Goal: Information Seeking & Learning: Learn about a topic

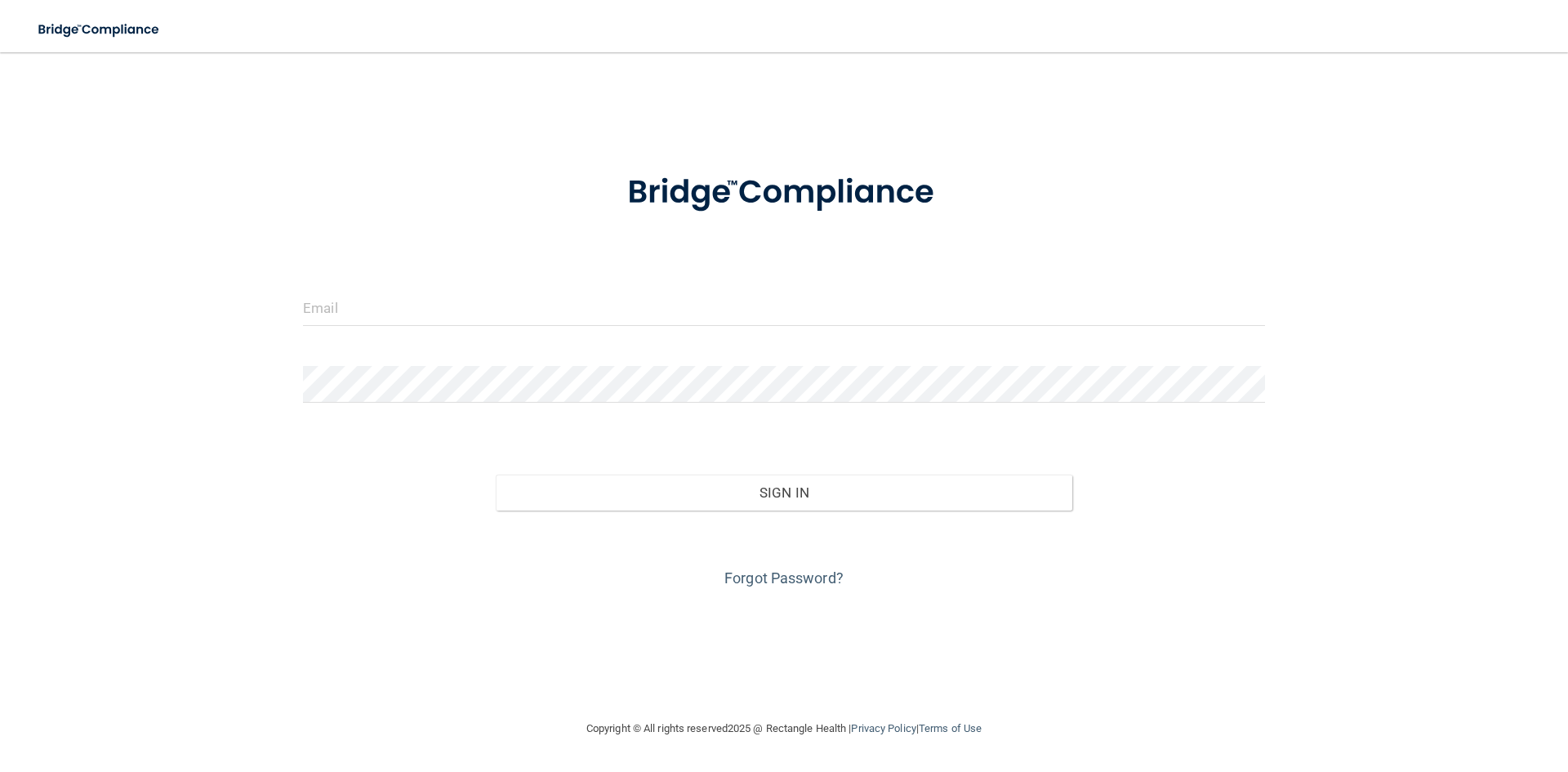
type input "[EMAIL_ADDRESS][DOMAIN_NAME]"
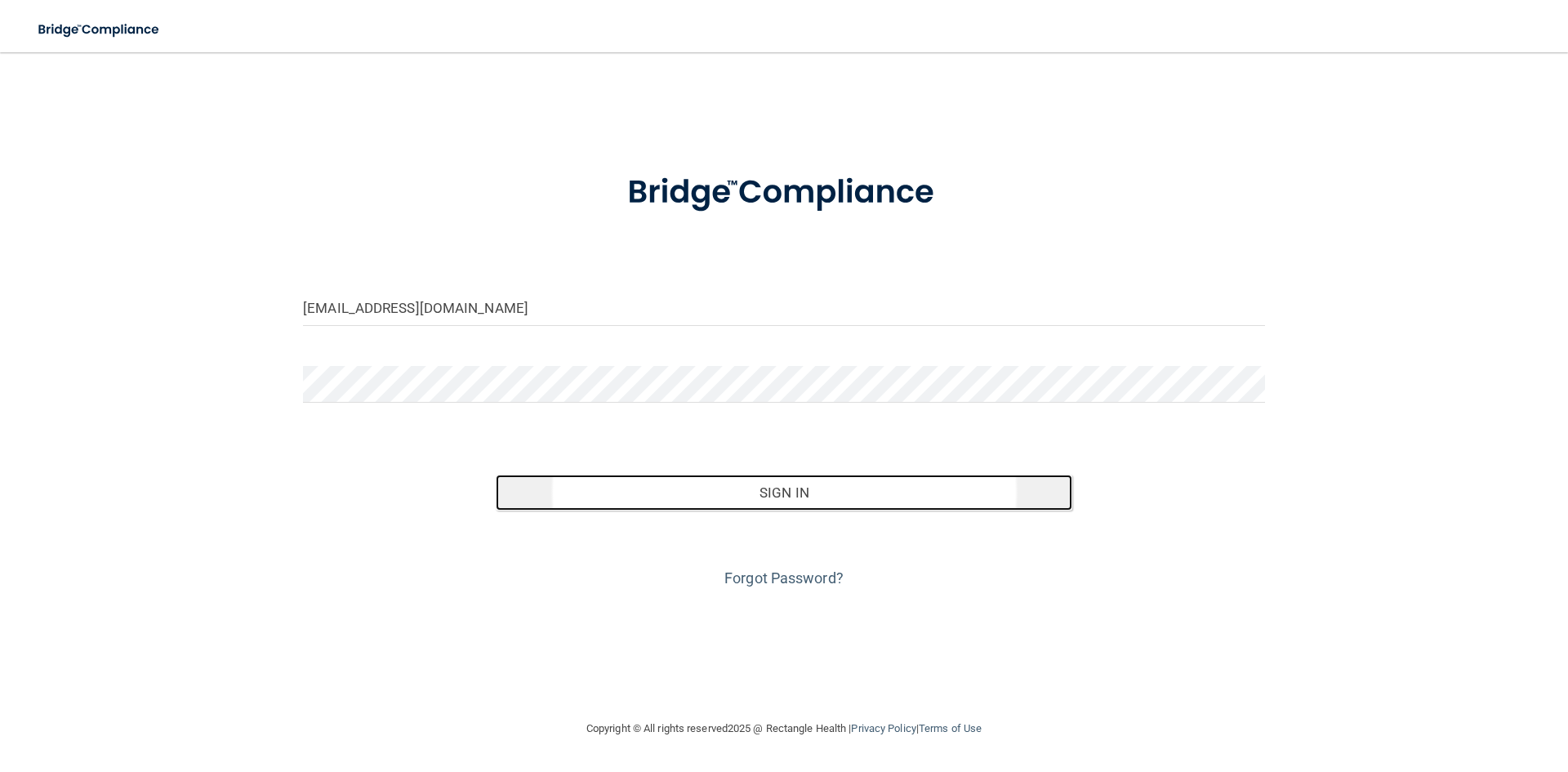
click at [787, 496] on button "Sign In" at bounding box center [784, 492] width 577 height 36
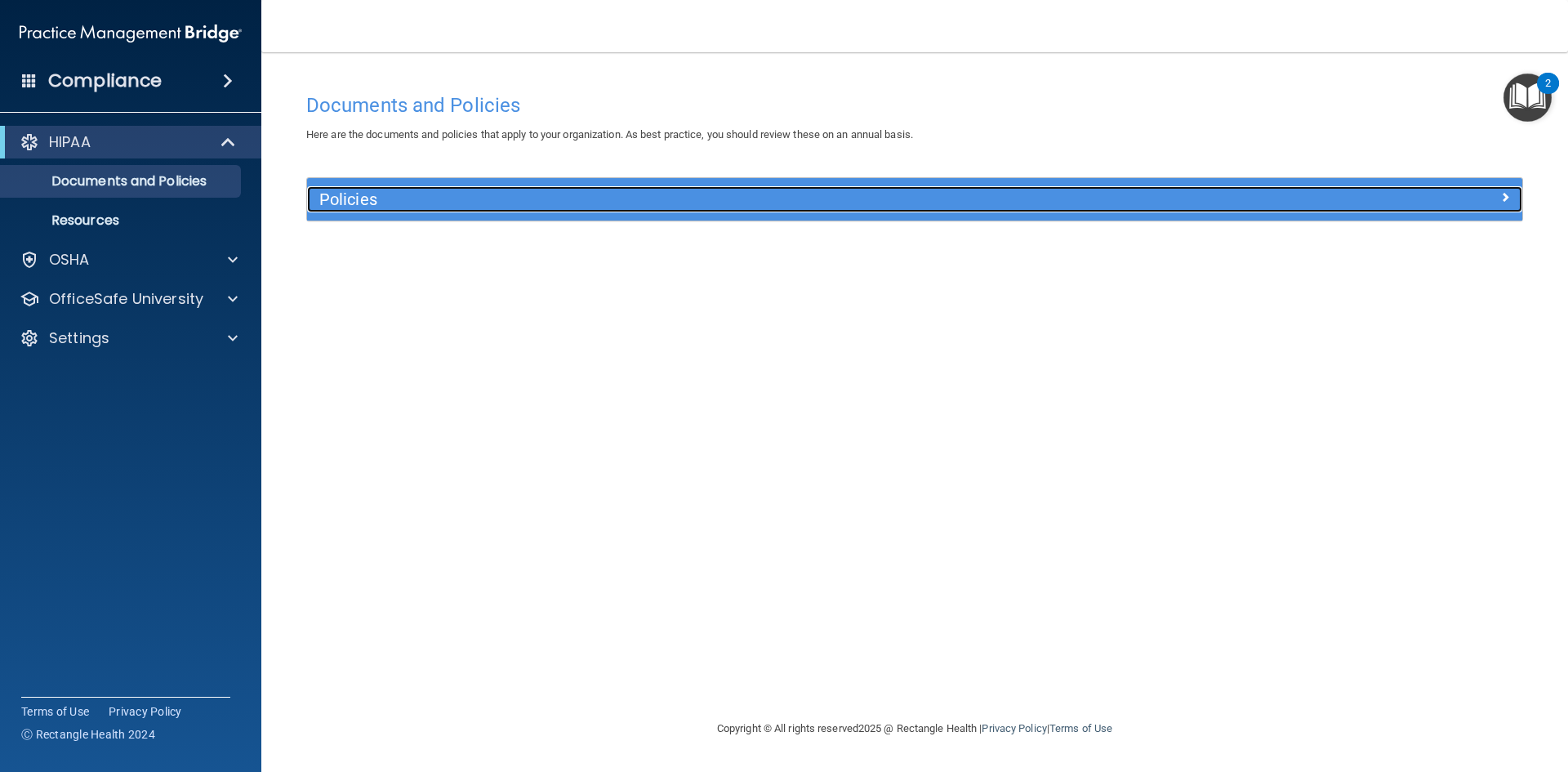
click at [1506, 196] on span at bounding box center [1505, 196] width 10 height 19
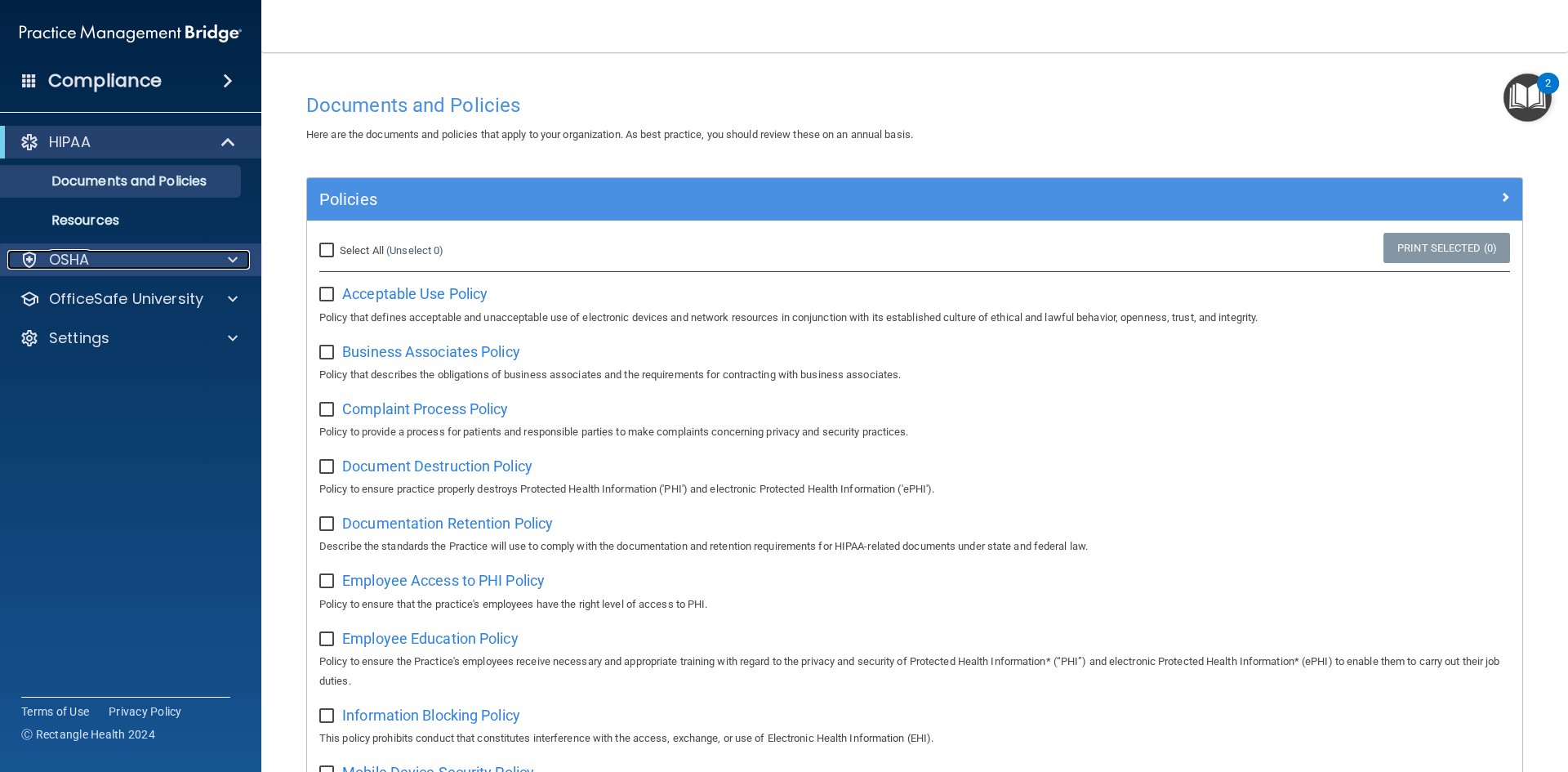
click at [231, 257] on span at bounding box center [232, 260] width 10 height 19
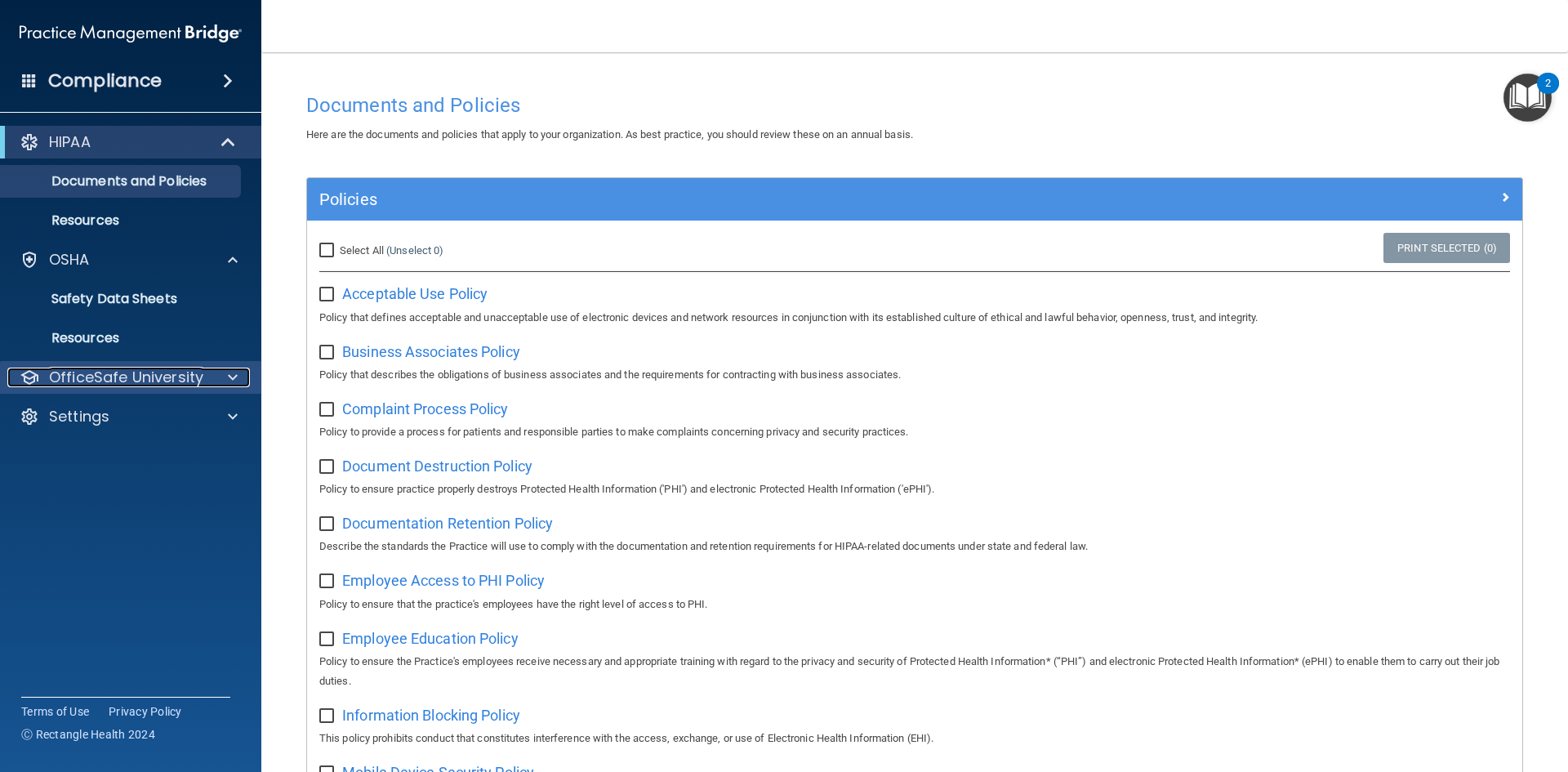
click at [226, 377] on div at bounding box center [230, 377] width 41 height 19
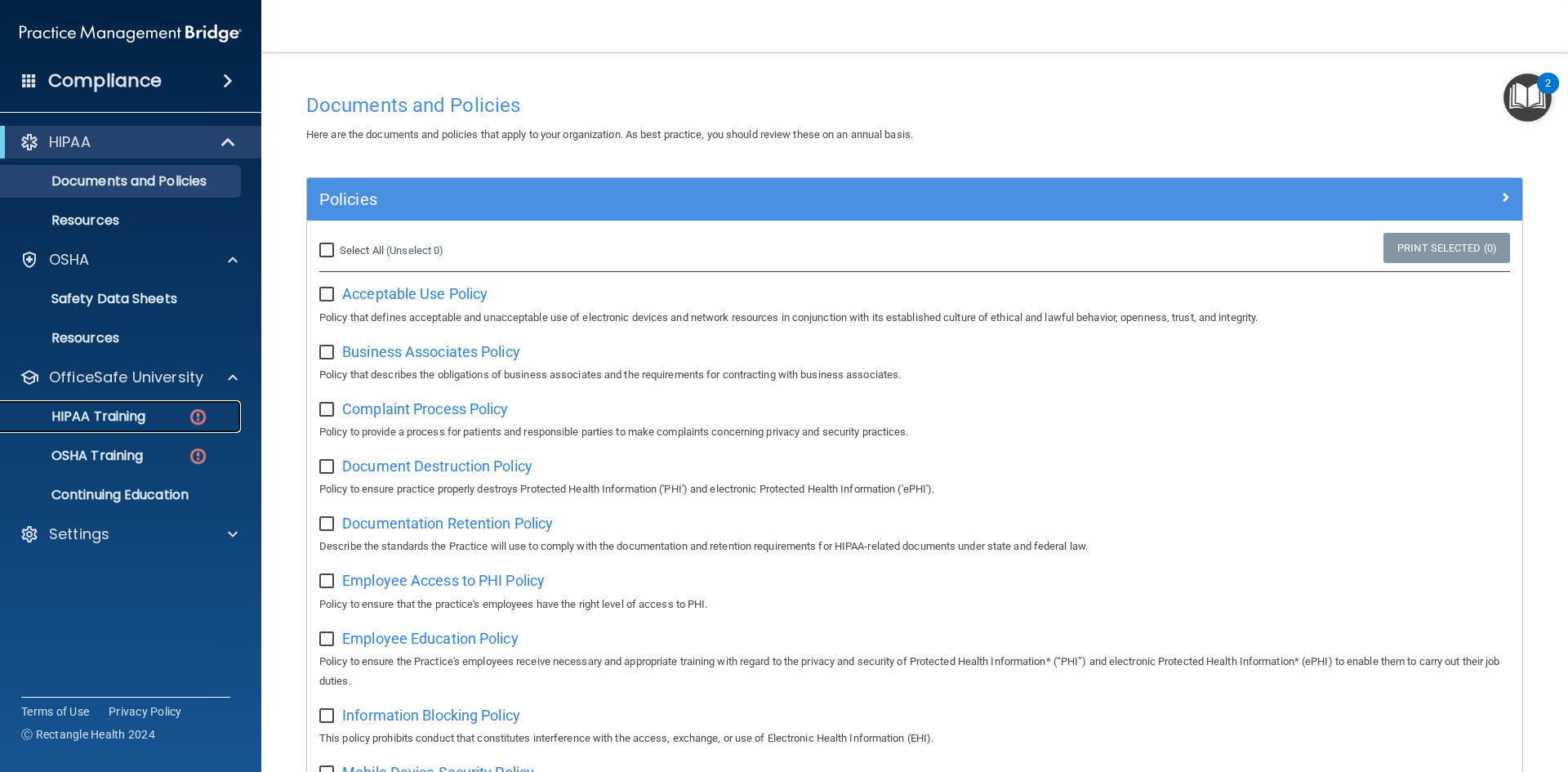
click at [106, 419] on p "HIPAA Training" at bounding box center [78, 416] width 135 height 17
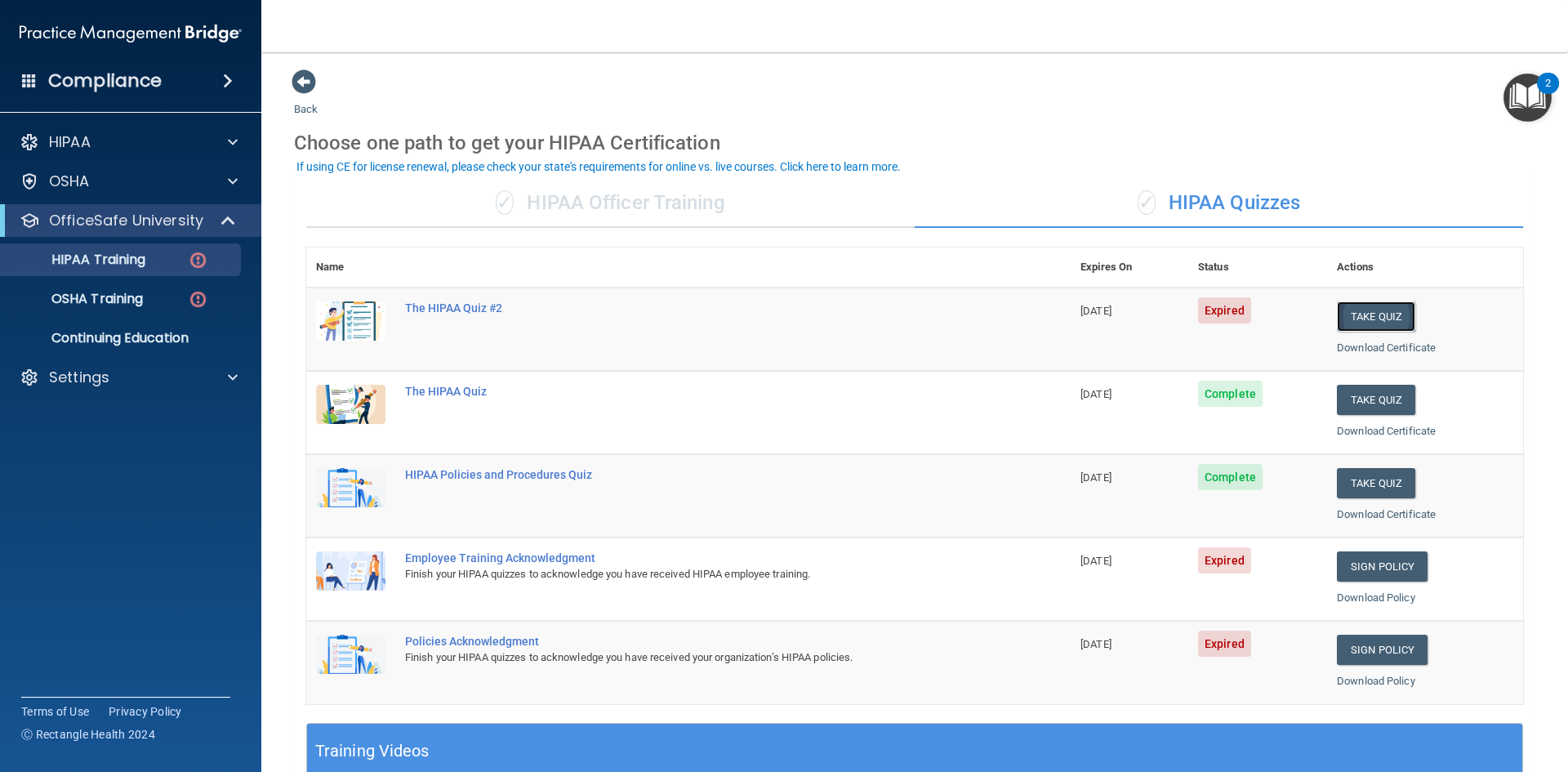
click at [1362, 315] on button "Take Quiz" at bounding box center [1376, 316] width 79 height 30
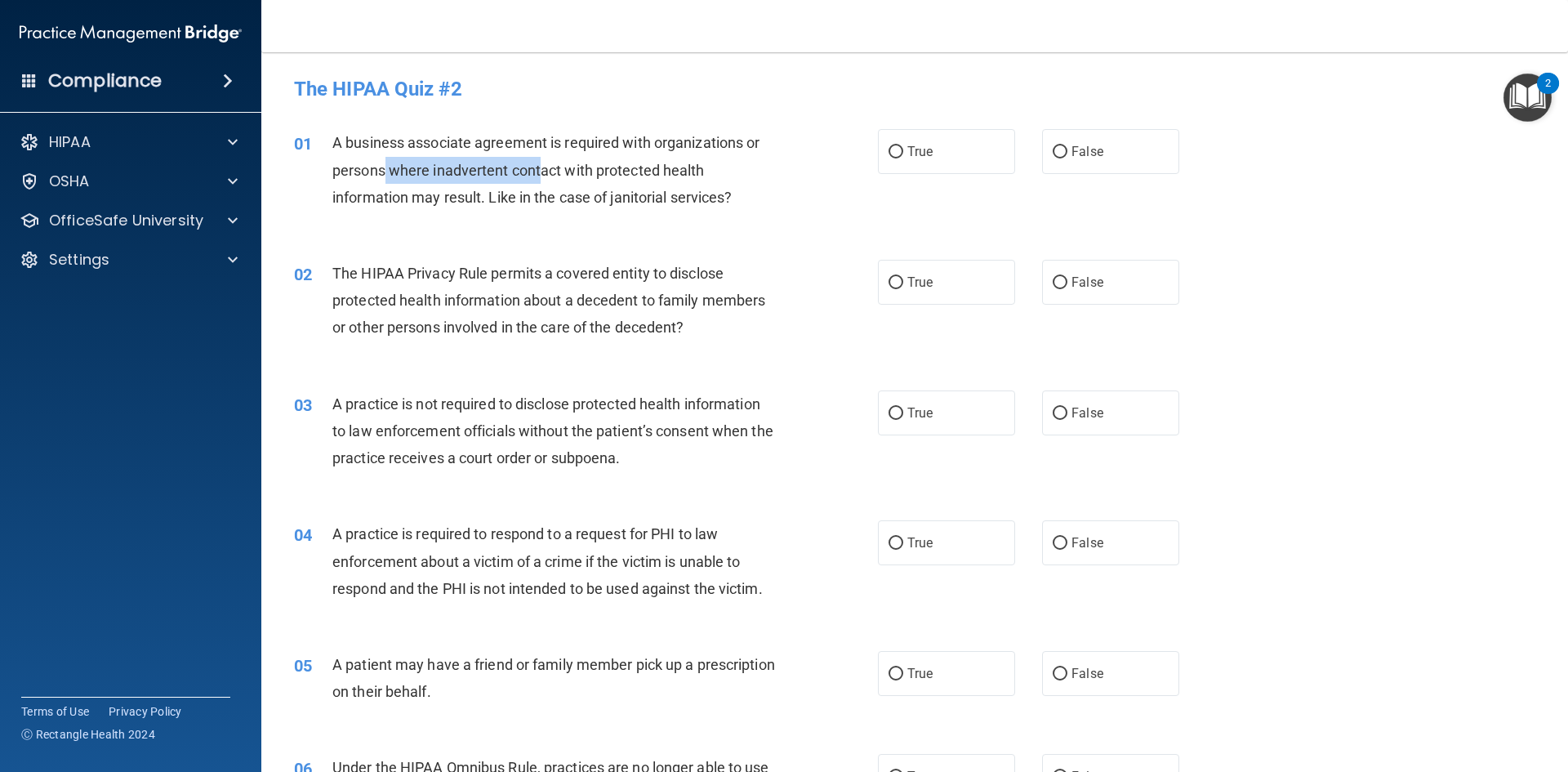
drag, startPoint x: 390, startPoint y: 165, endPoint x: 548, endPoint y: 165, distance: 158.0
click at [547, 165] on span "A business associate agreement is required with organizations or persons where …" at bounding box center [545, 169] width 427 height 71
click at [606, 164] on span "A business associate agreement is required with organizations or persons where …" at bounding box center [545, 169] width 427 height 71
drag, startPoint x: 364, startPoint y: 189, endPoint x: 529, endPoint y: 196, distance: 165.1
click at [523, 196] on span "A business associate agreement is required with organizations or persons where …" at bounding box center [545, 169] width 427 height 71
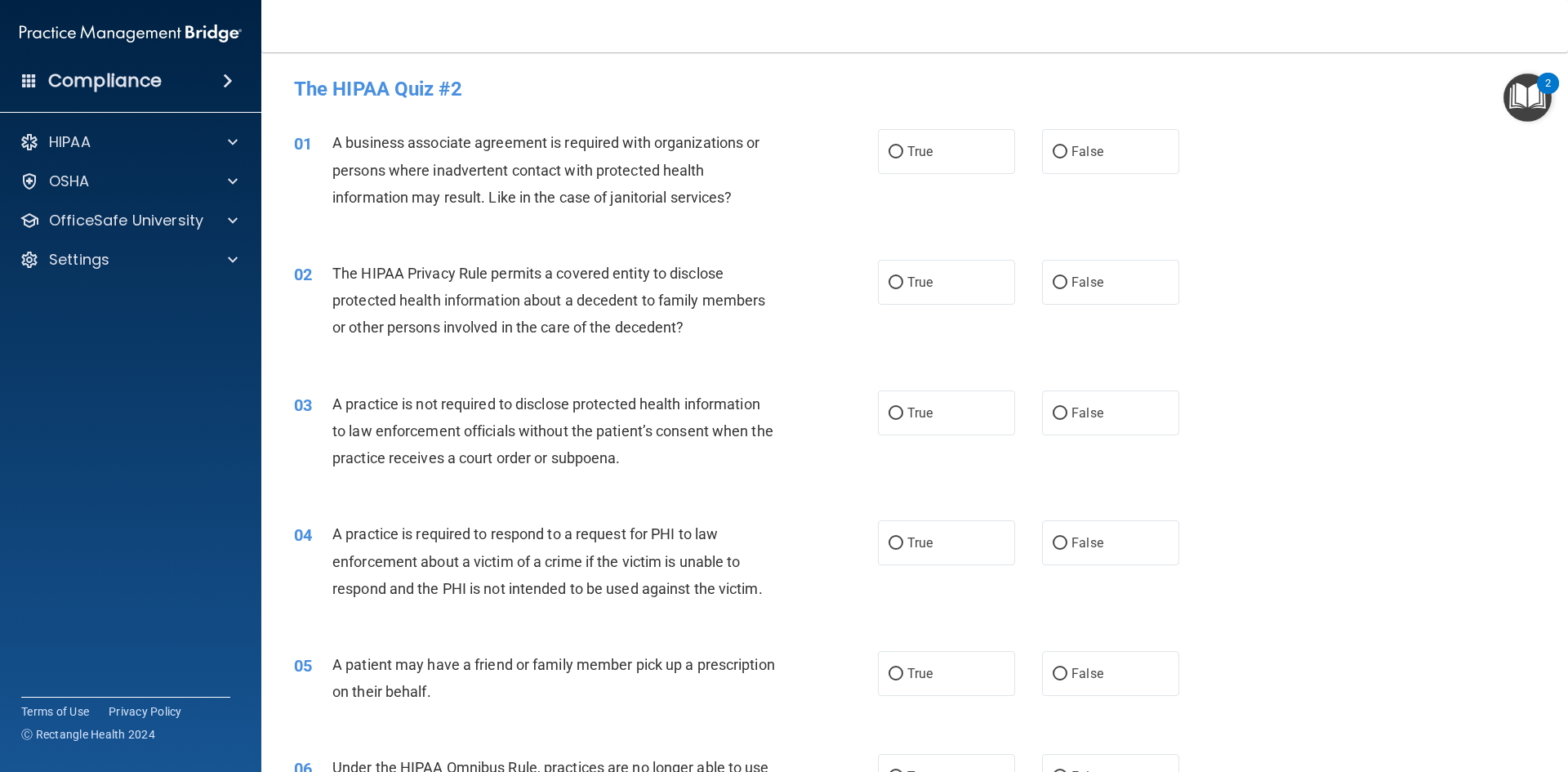
click at [579, 194] on span "A business associate agreement is required with organizations or persons where …" at bounding box center [545, 169] width 427 height 71
drag, startPoint x: 483, startPoint y: 196, endPoint x: 601, endPoint y: 196, distance: 118.0
click at [600, 196] on span "A business associate agreement is required with organizations or persons where …" at bounding box center [545, 169] width 427 height 71
click at [674, 196] on span "A business associate agreement is required with organizations or persons where …" at bounding box center [545, 169] width 427 height 71
click at [1059, 149] on input "False" at bounding box center [1060, 152] width 15 height 13
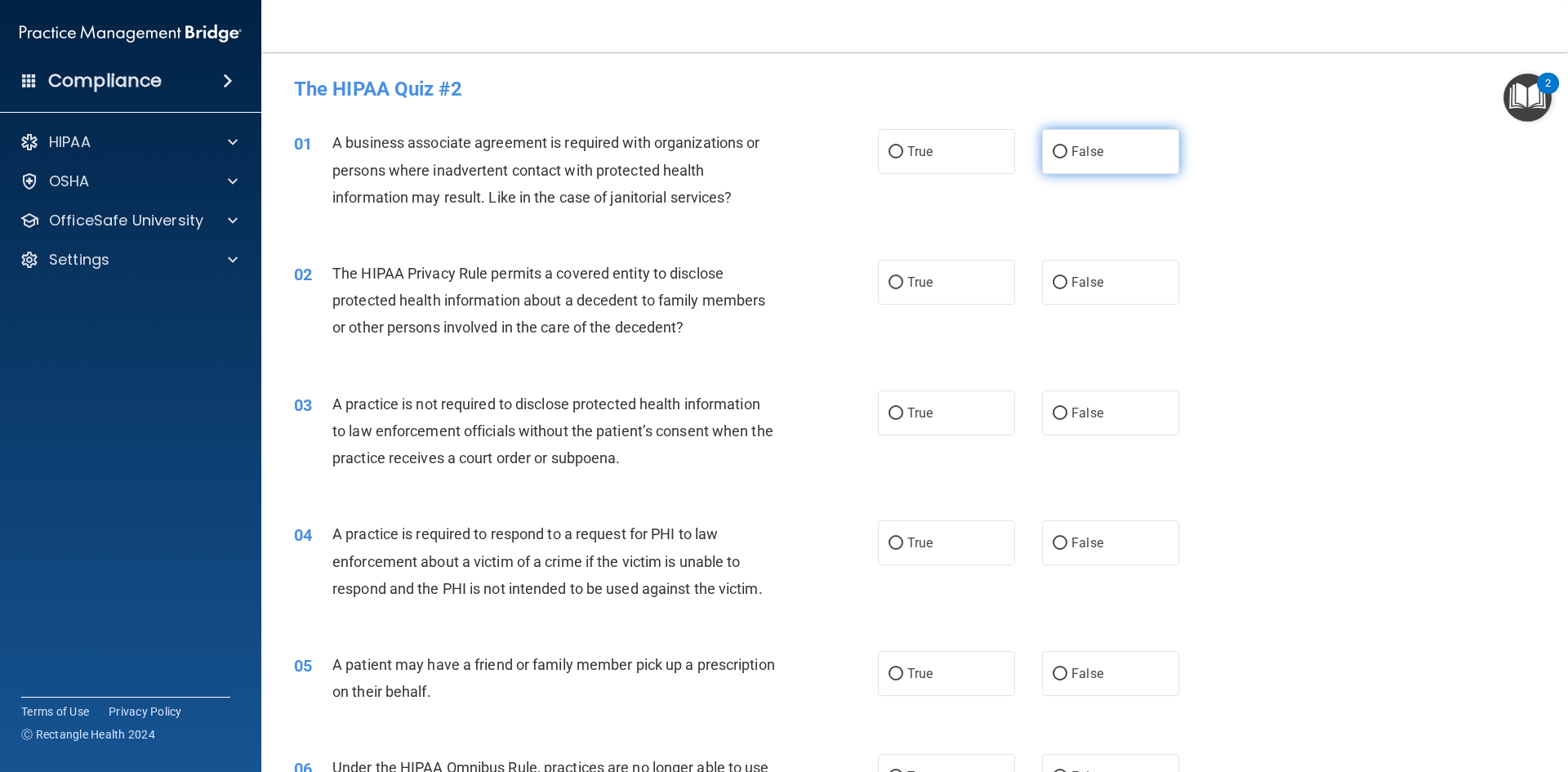
radio input "true"
drag, startPoint x: 556, startPoint y: 137, endPoint x: 713, endPoint y: 142, distance: 157.1
click at [713, 142] on span "A business associate agreement is required with organizations or persons where …" at bounding box center [545, 169] width 427 height 71
drag, startPoint x: 437, startPoint y: 168, endPoint x: 464, endPoint y: 168, distance: 27.0
click at [464, 168] on div "01 A business associate agreement is required with organizations or persons whe…" at bounding box center [585, 174] width 633 height 89
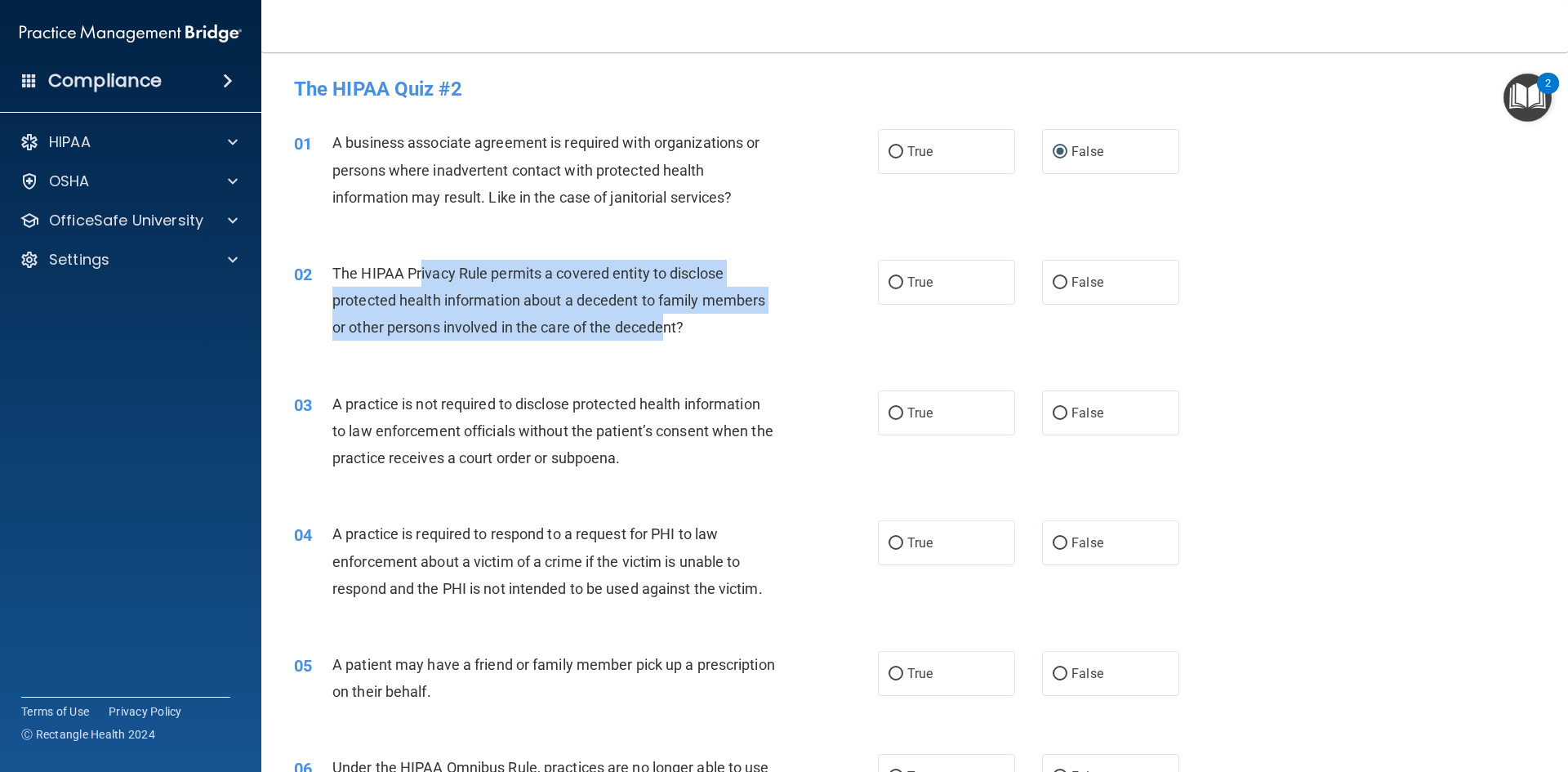
drag, startPoint x: 452, startPoint y: 264, endPoint x: 663, endPoint y: 322, distance: 218.8
click at [666, 322] on span "The HIPAA Privacy Rule permits a covered entity to disclose protected health in…" at bounding box center [548, 299] width 433 height 71
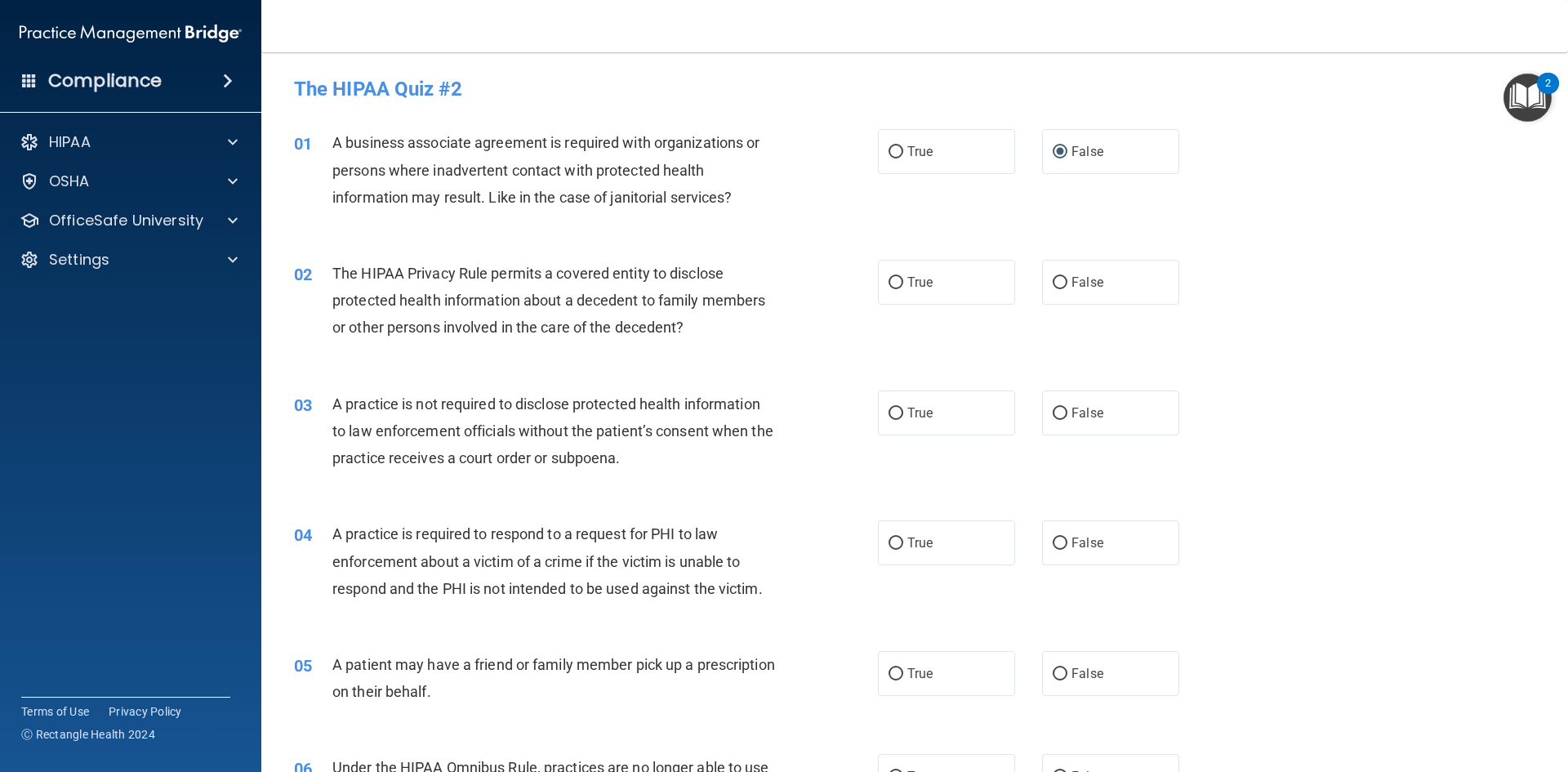
click at [679, 320] on span "The HIPAA Privacy Rule permits a covered entity to disclose protected health in…" at bounding box center [548, 299] width 433 height 71
click at [1053, 283] on input "False" at bounding box center [1060, 283] width 15 height 13
radio input "true"
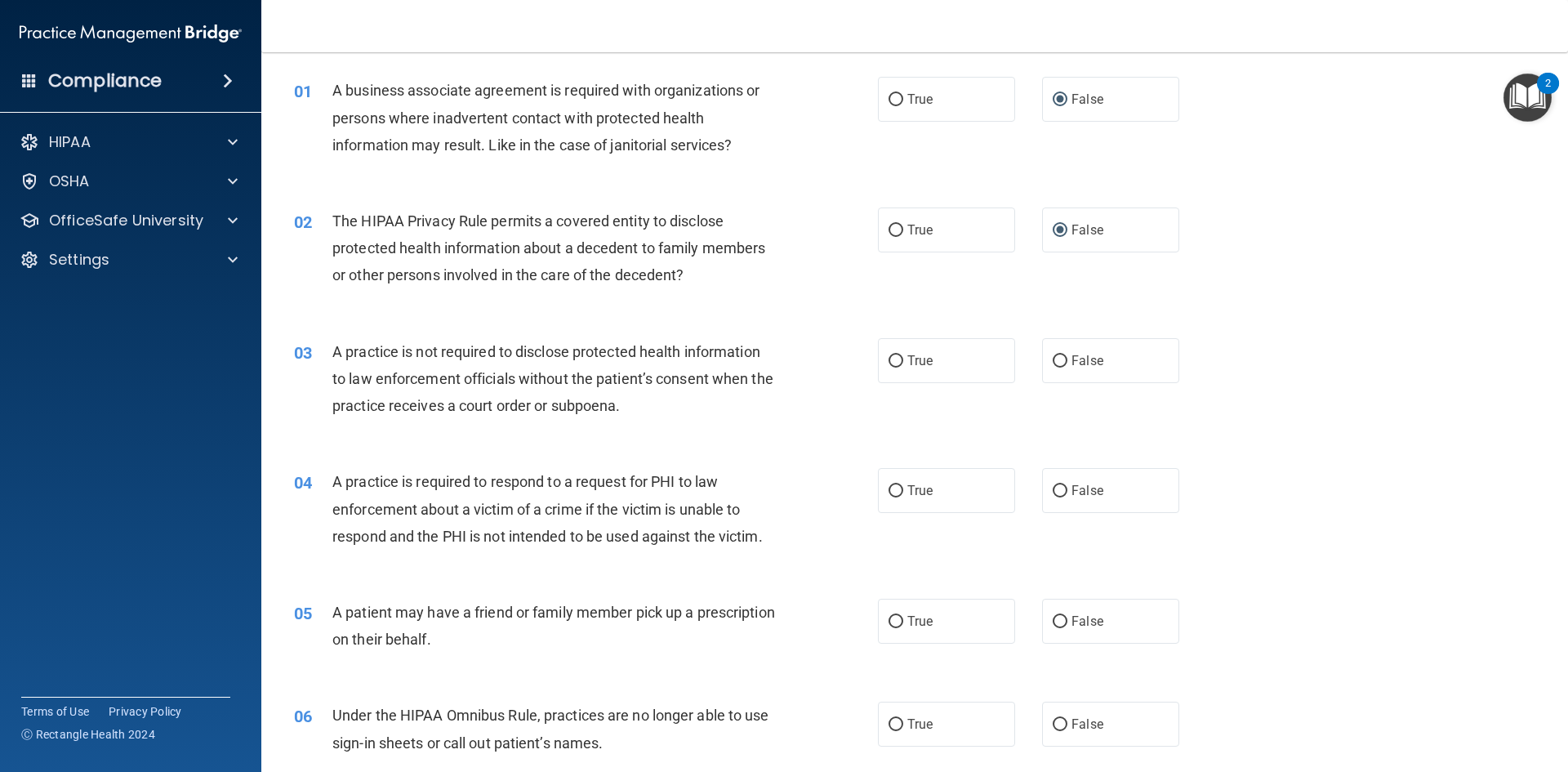
scroll to position [82, 0]
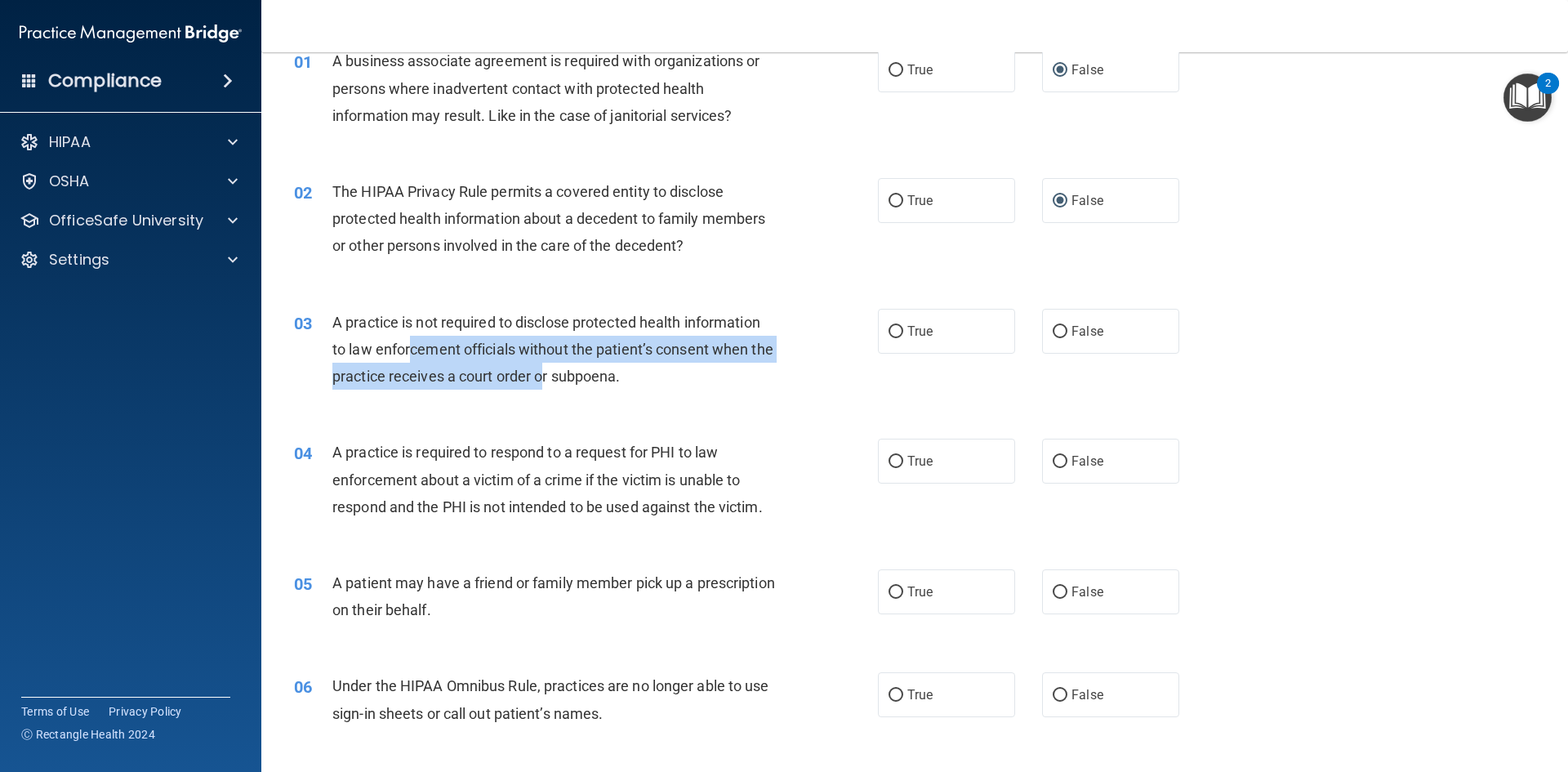
drag, startPoint x: 445, startPoint y: 348, endPoint x: 591, endPoint y: 378, distance: 149.1
click at [588, 378] on span "A practice is not required to disclose protected health information to law enfo…" at bounding box center [553, 349] width 441 height 71
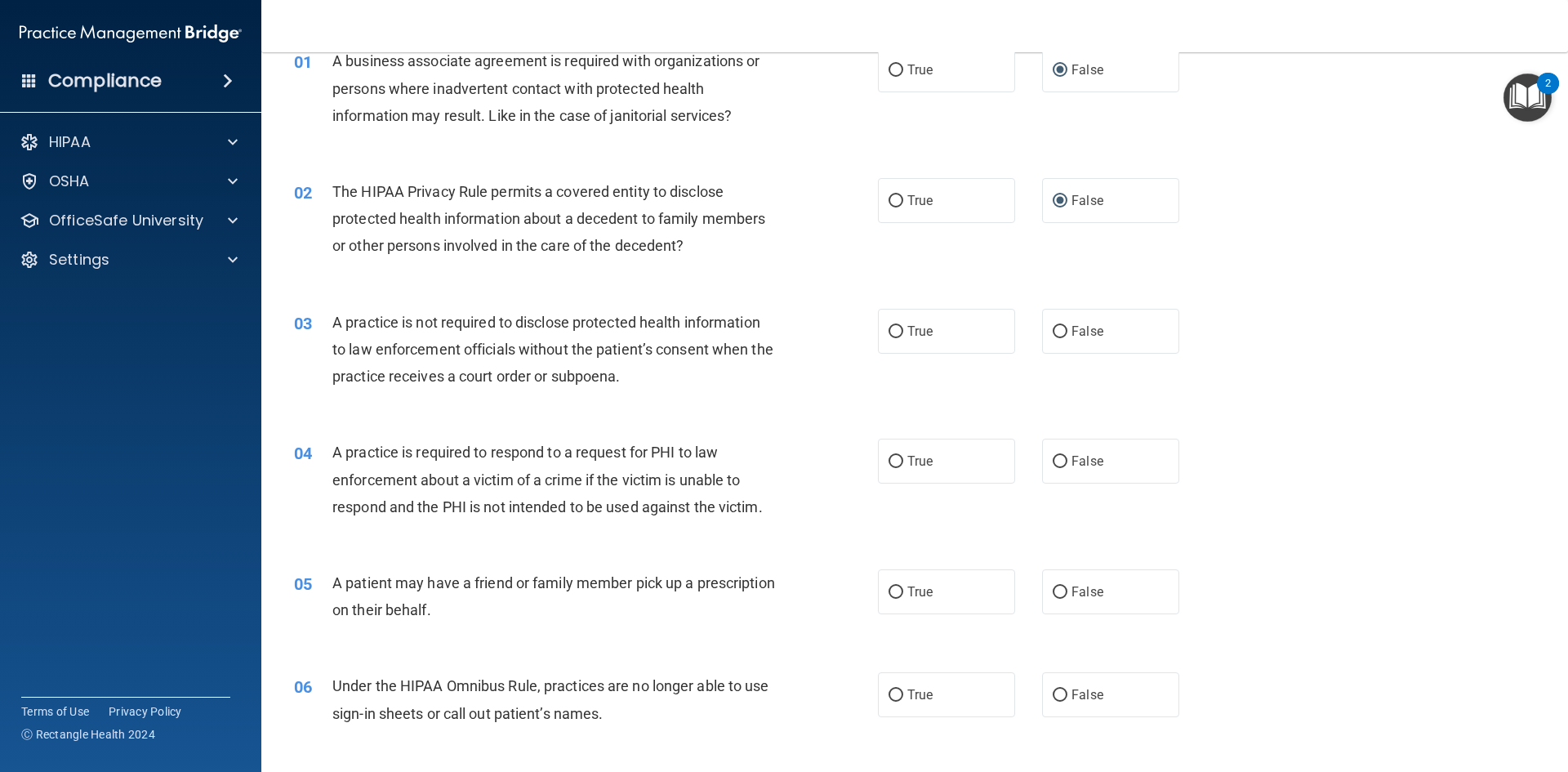
click at [609, 380] on span "A practice is not required to disclose protected health information to law enfo…" at bounding box center [553, 349] width 441 height 71
click at [1053, 334] on input "False" at bounding box center [1060, 332] width 15 height 13
radio input "true"
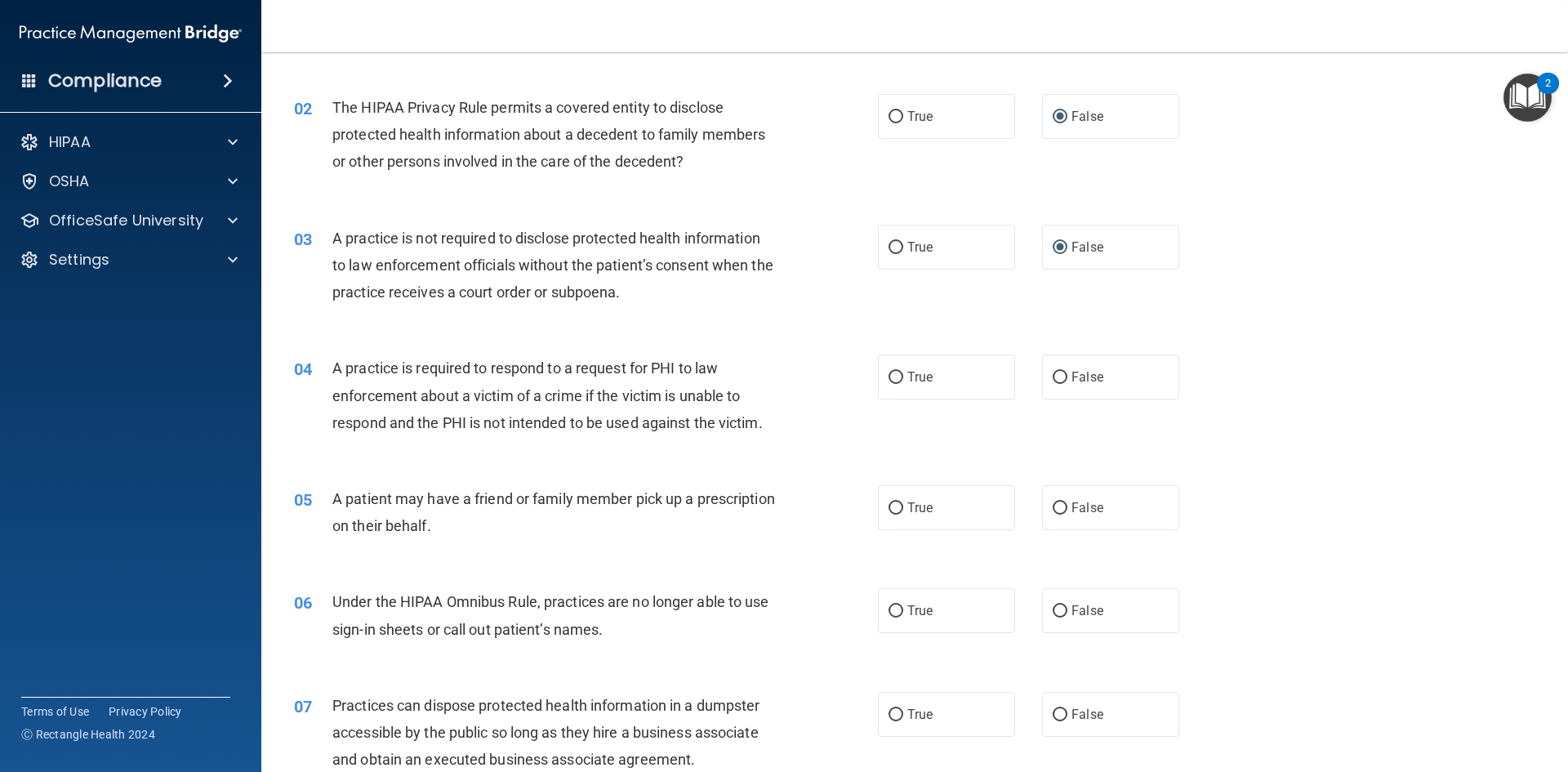
scroll to position [245, 0]
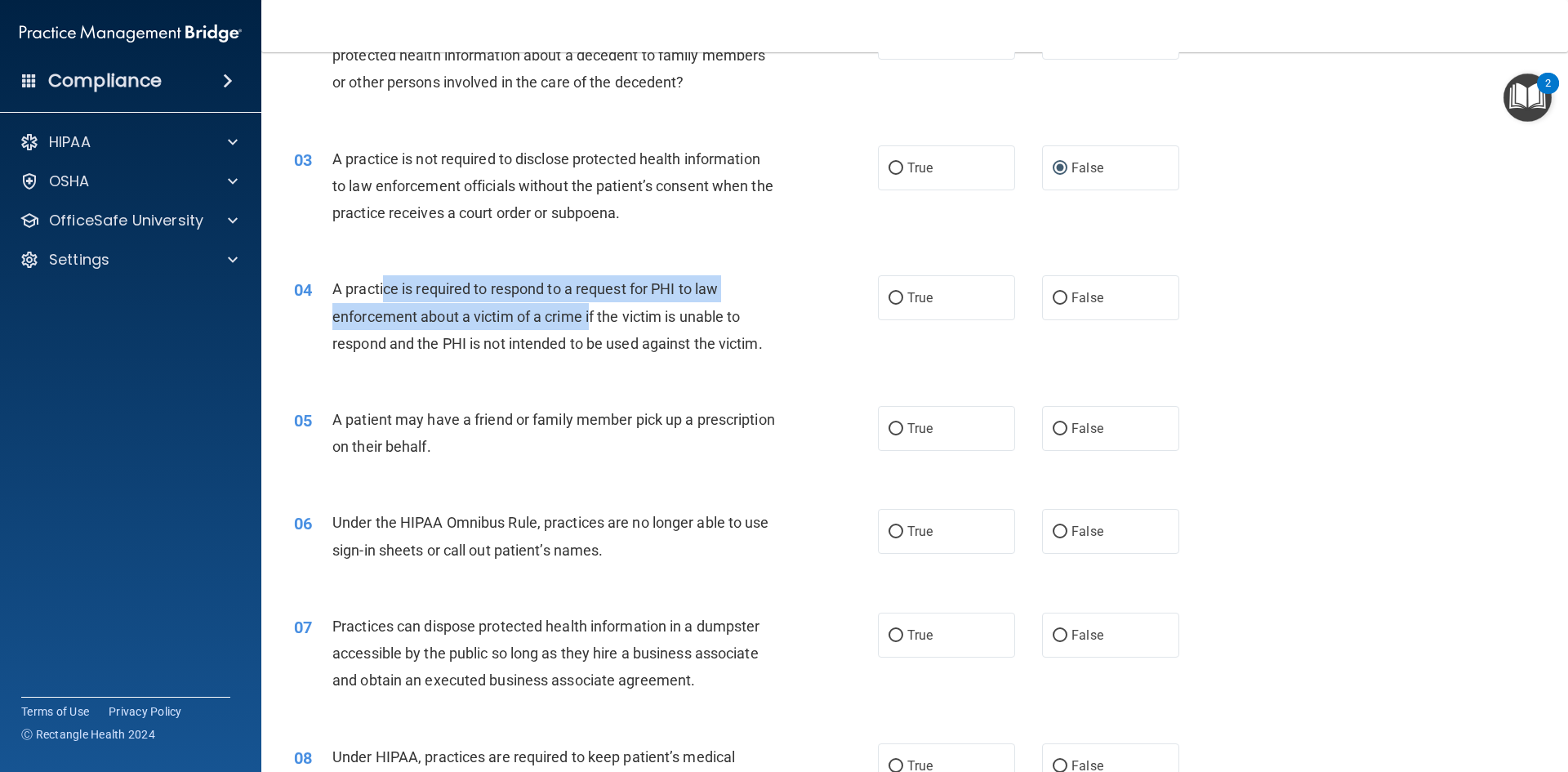
drag, startPoint x: 385, startPoint y: 290, endPoint x: 592, endPoint y: 304, distance: 207.5
click at [592, 304] on div "A practice is required to respond to a request for PHI to law enforcement about…" at bounding box center [561, 316] width 457 height 82
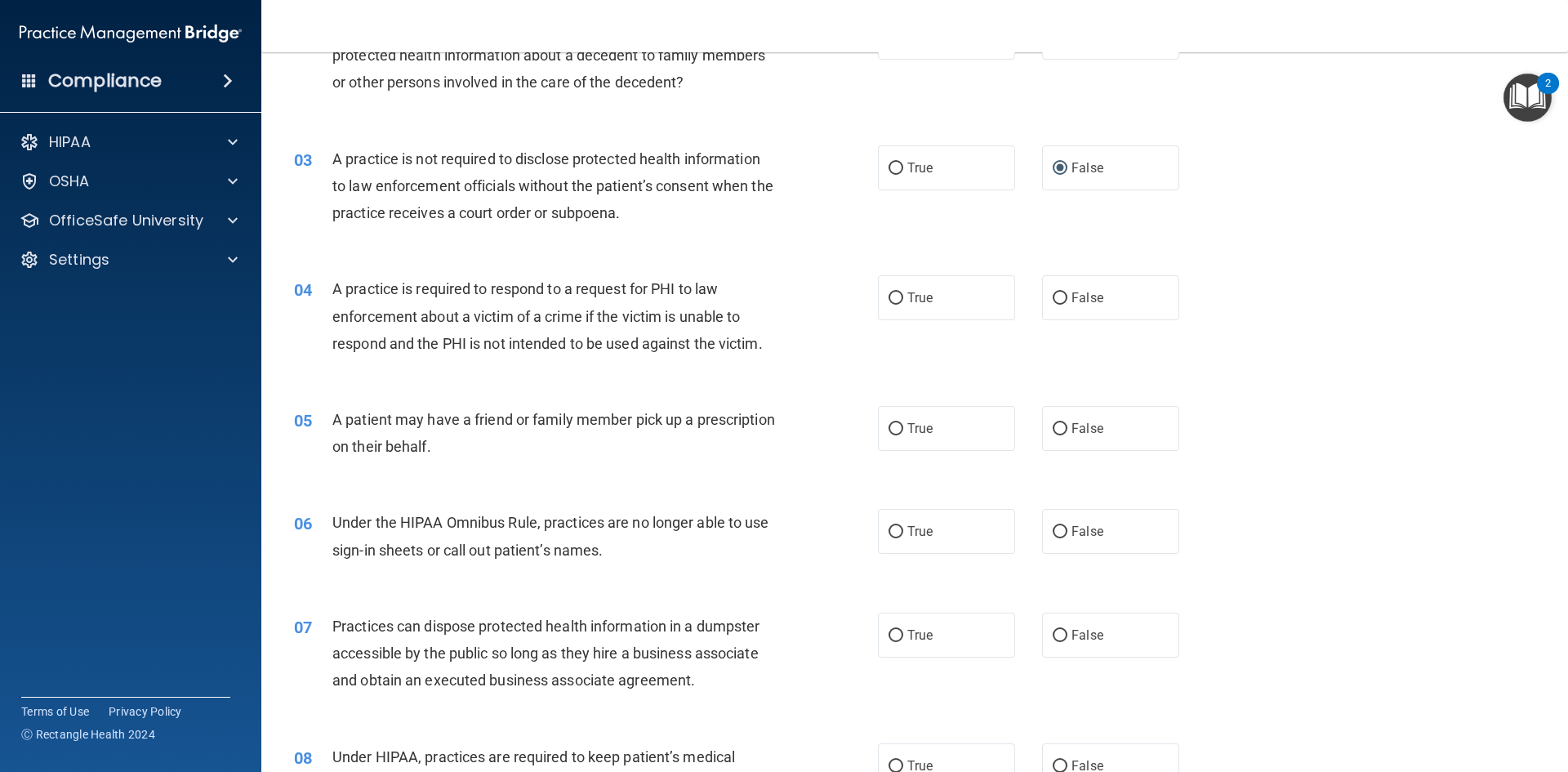
click at [651, 314] on span "A practice is required to respond to a request for PHI to law enforcement about…" at bounding box center [547, 315] width 431 height 71
click at [942, 299] on label "True" at bounding box center [946, 298] width 137 height 45
click at [903, 299] on input "True" at bounding box center [895, 298] width 15 height 13
radio input "true"
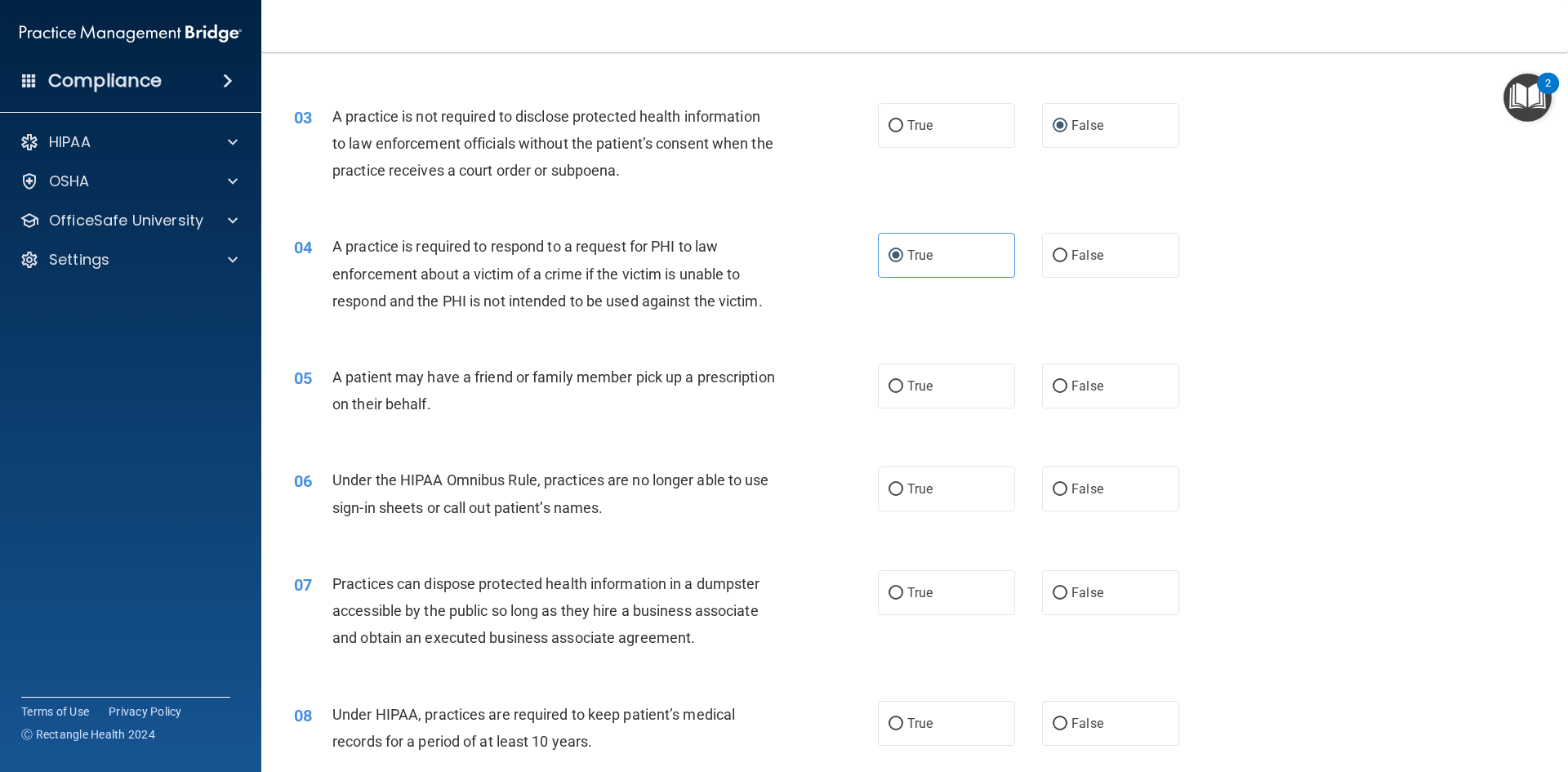
scroll to position [327, 0]
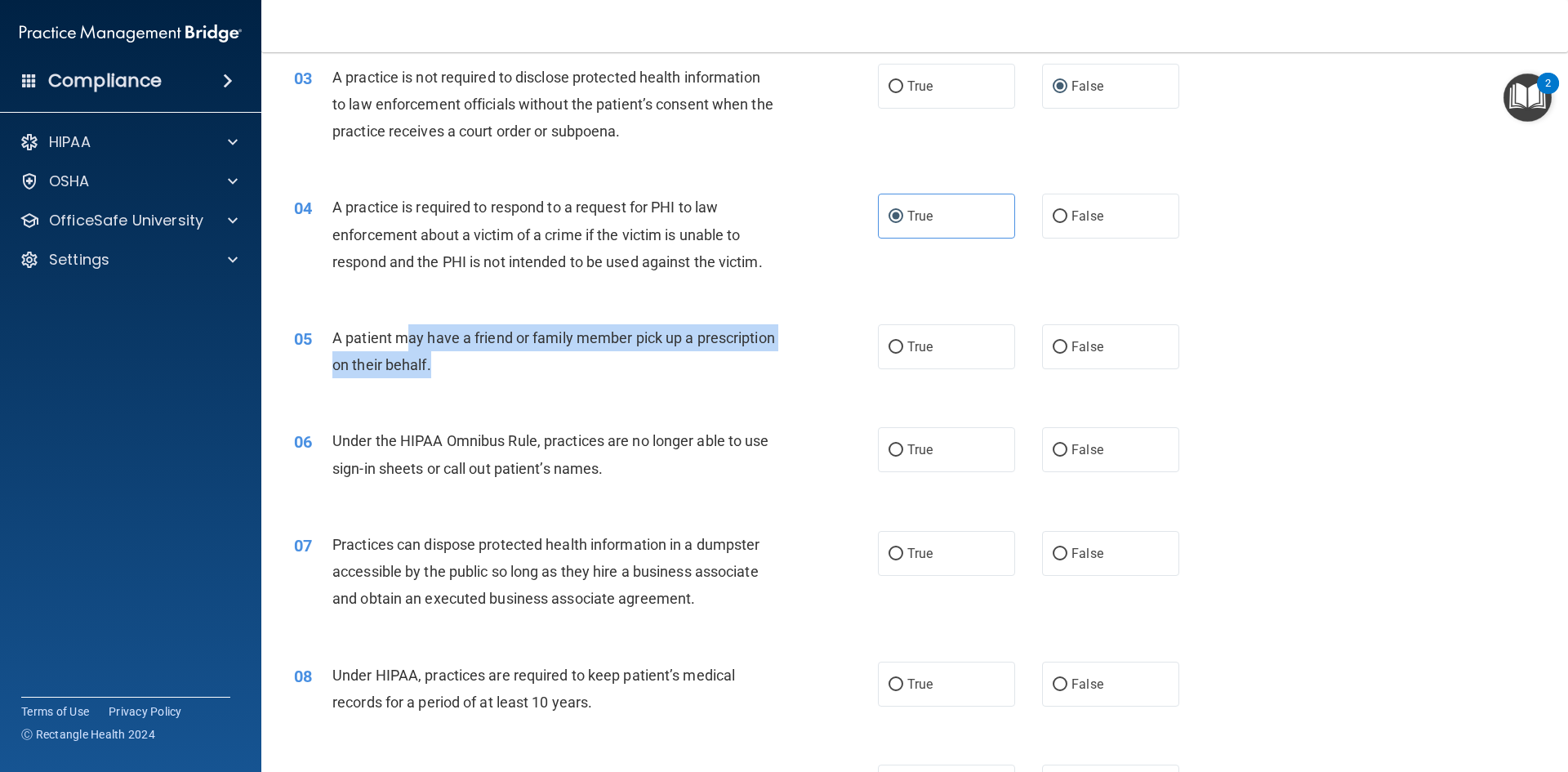
drag, startPoint x: 407, startPoint y: 331, endPoint x: 526, endPoint y: 360, distance: 122.5
click at [526, 360] on div "A patient may have a friend or family member pick up a prescription on their be…" at bounding box center [561, 351] width 457 height 53
click at [619, 345] on span "A patient may have a friend or family member pick up a prescription on their be…" at bounding box center [553, 351] width 442 height 44
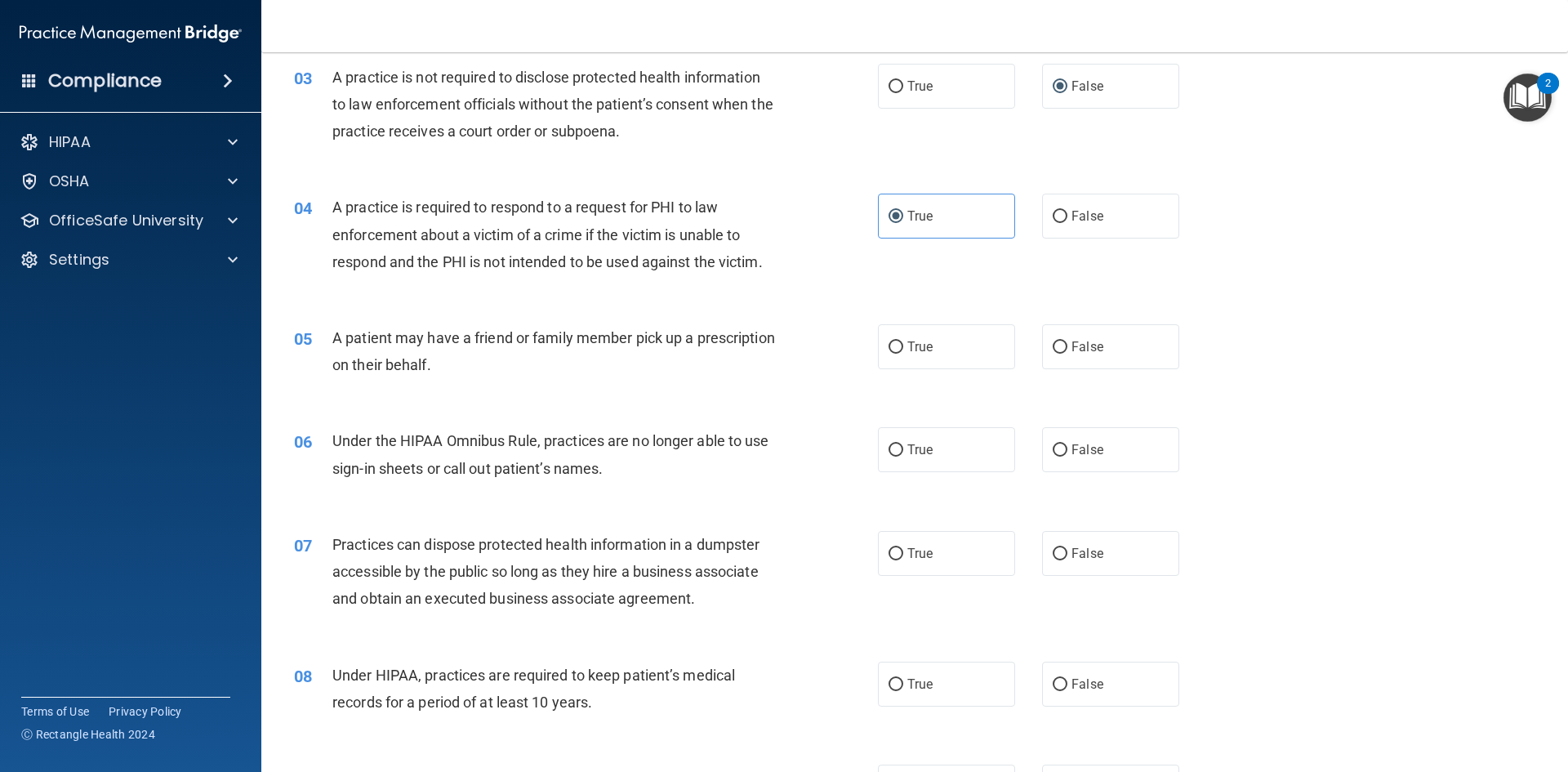
scroll to position [408, 0]
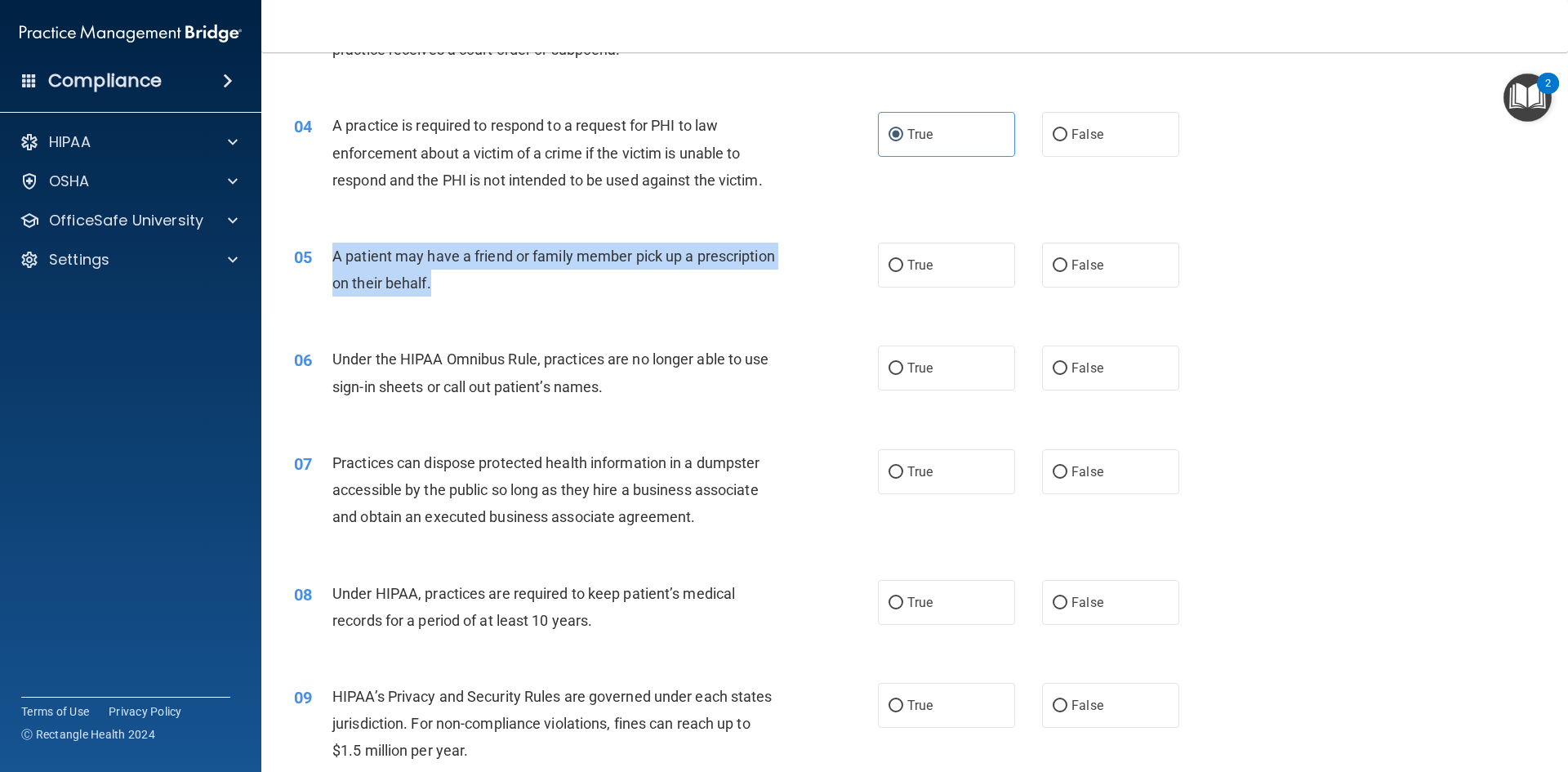
drag, startPoint x: 332, startPoint y: 253, endPoint x: 537, endPoint y: 278, distance: 206.5
click at [537, 278] on div "A patient may have a friend or family member pick up a prescription on their be…" at bounding box center [561, 269] width 457 height 53
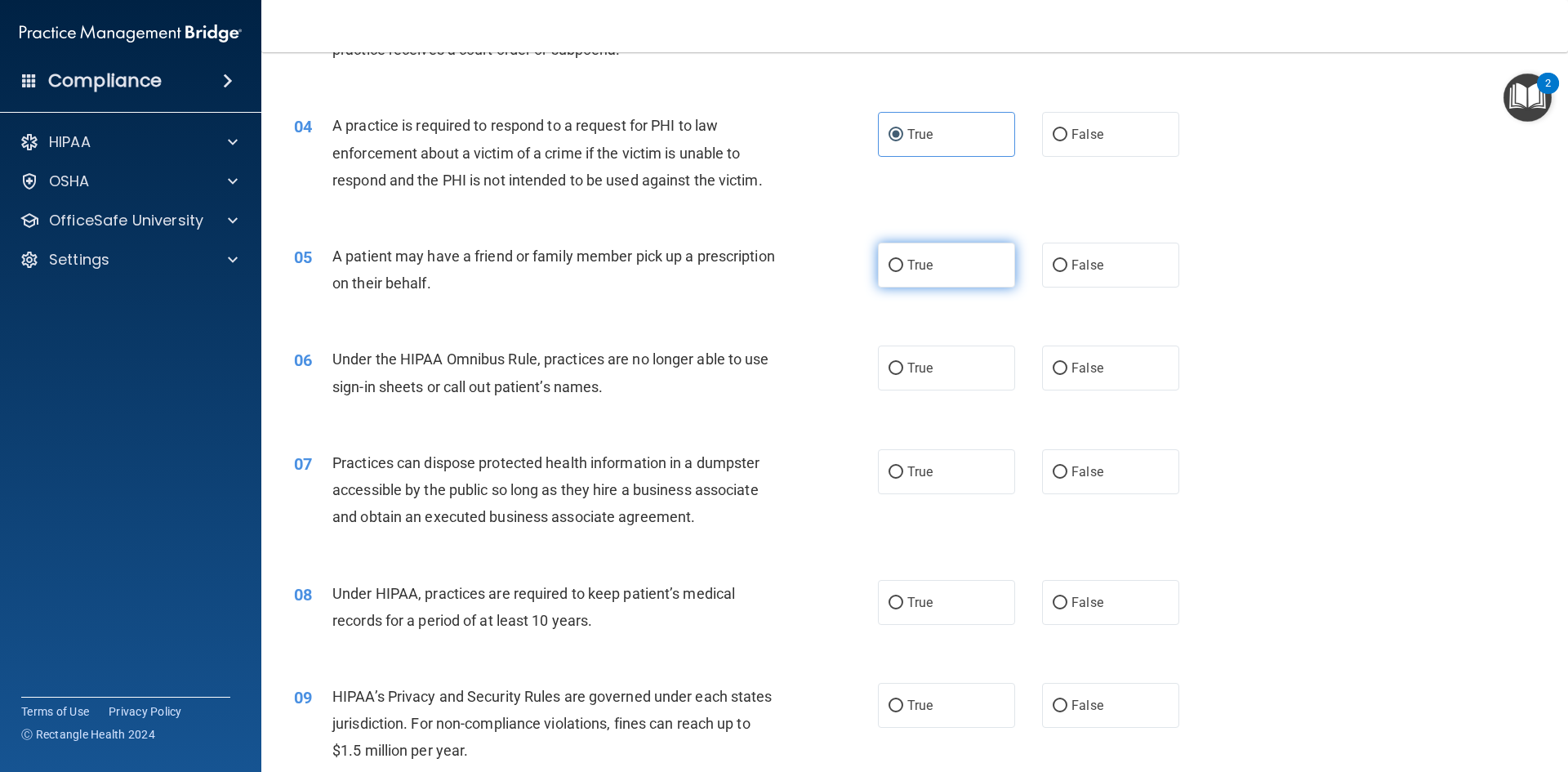
click at [899, 267] on label "True" at bounding box center [946, 265] width 137 height 45
click at [899, 267] on input "True" at bounding box center [895, 265] width 15 height 13
radio input "true"
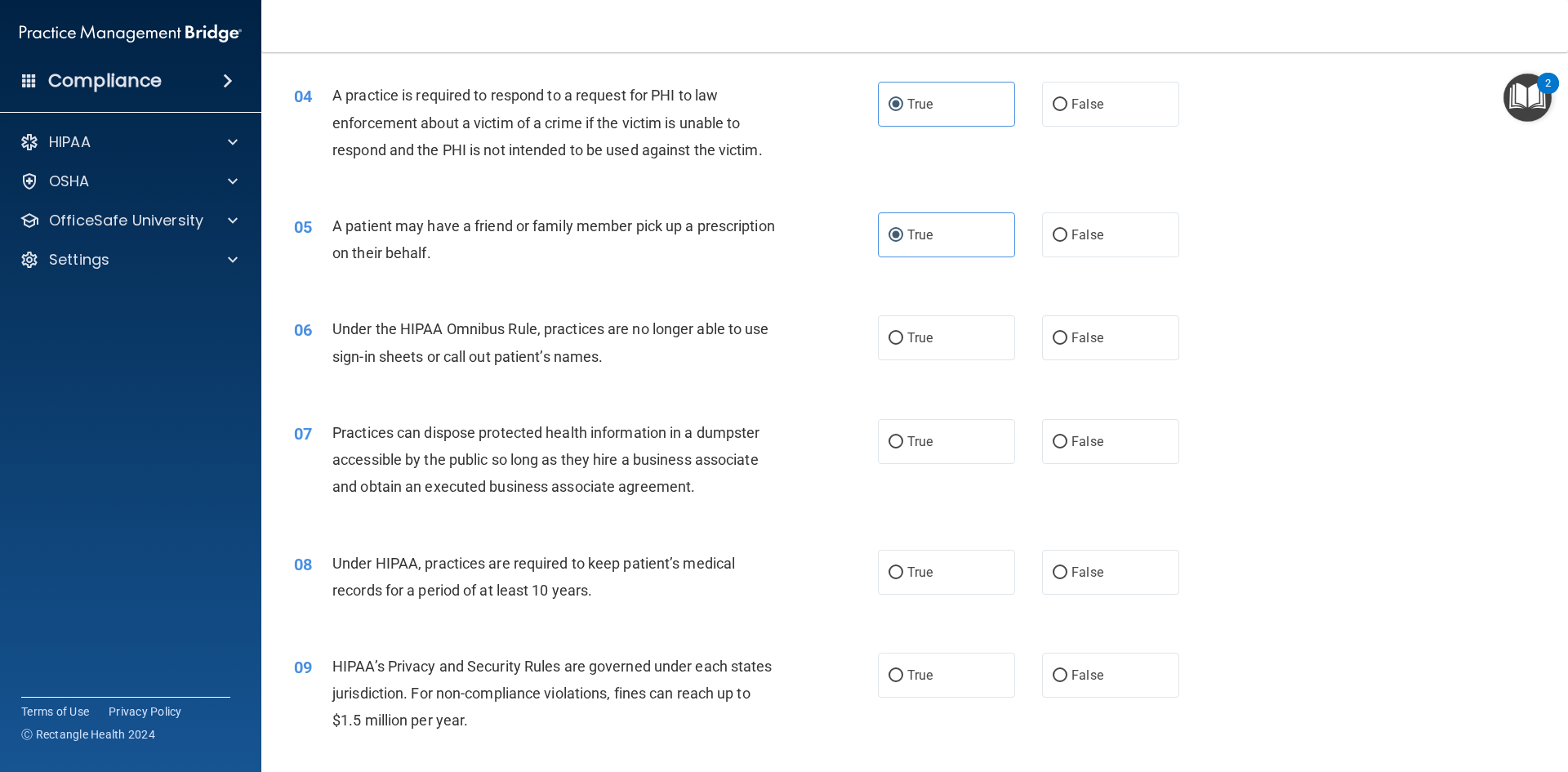
scroll to position [490, 0]
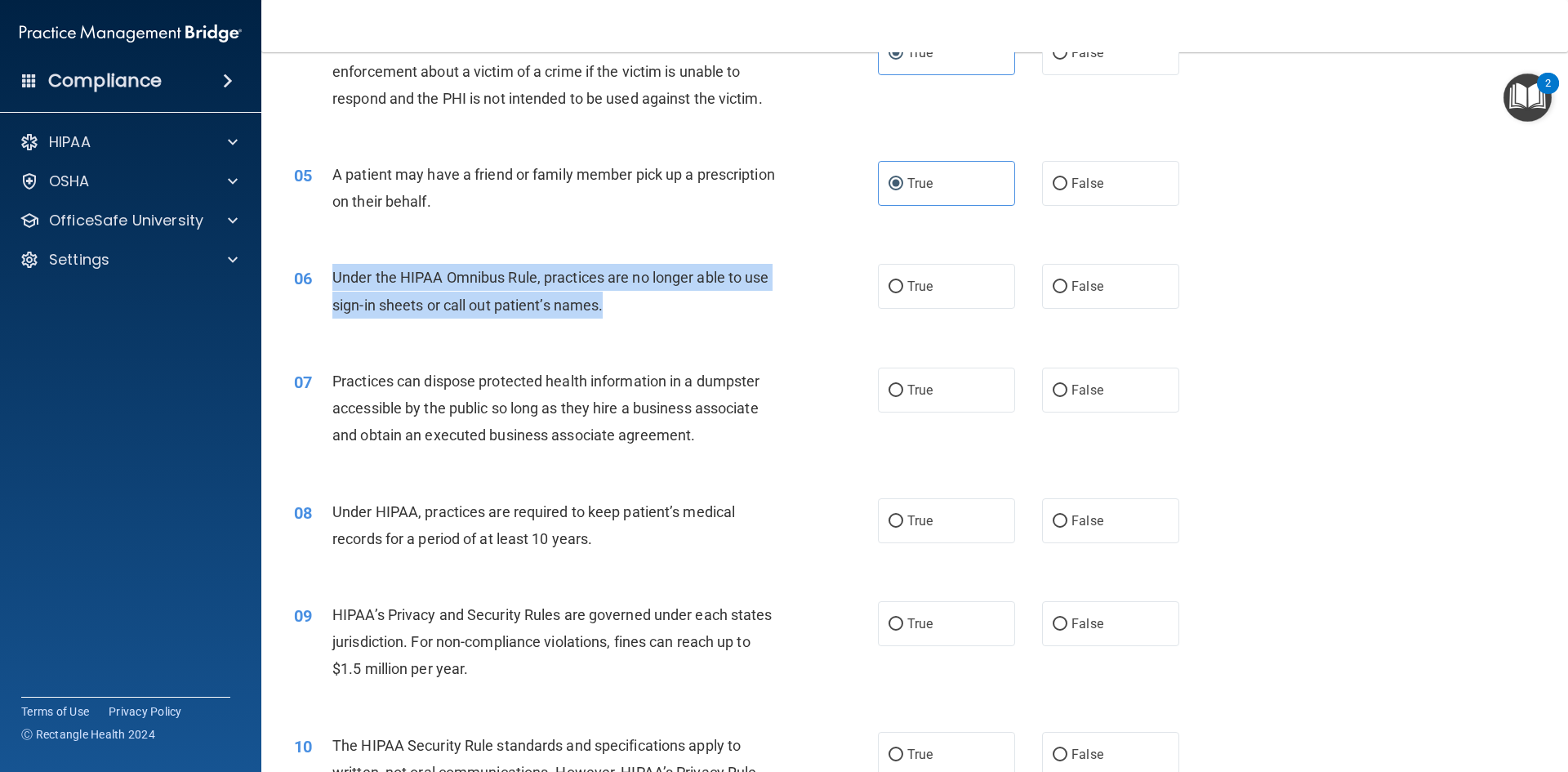
drag, startPoint x: 610, startPoint y: 309, endPoint x: 331, endPoint y: 280, distance: 280.5
click at [331, 280] on div "06 Under the HIPAA Omnibus Rule, practices are no longer able to use sign-in sh…" at bounding box center [585, 295] width 633 height 62
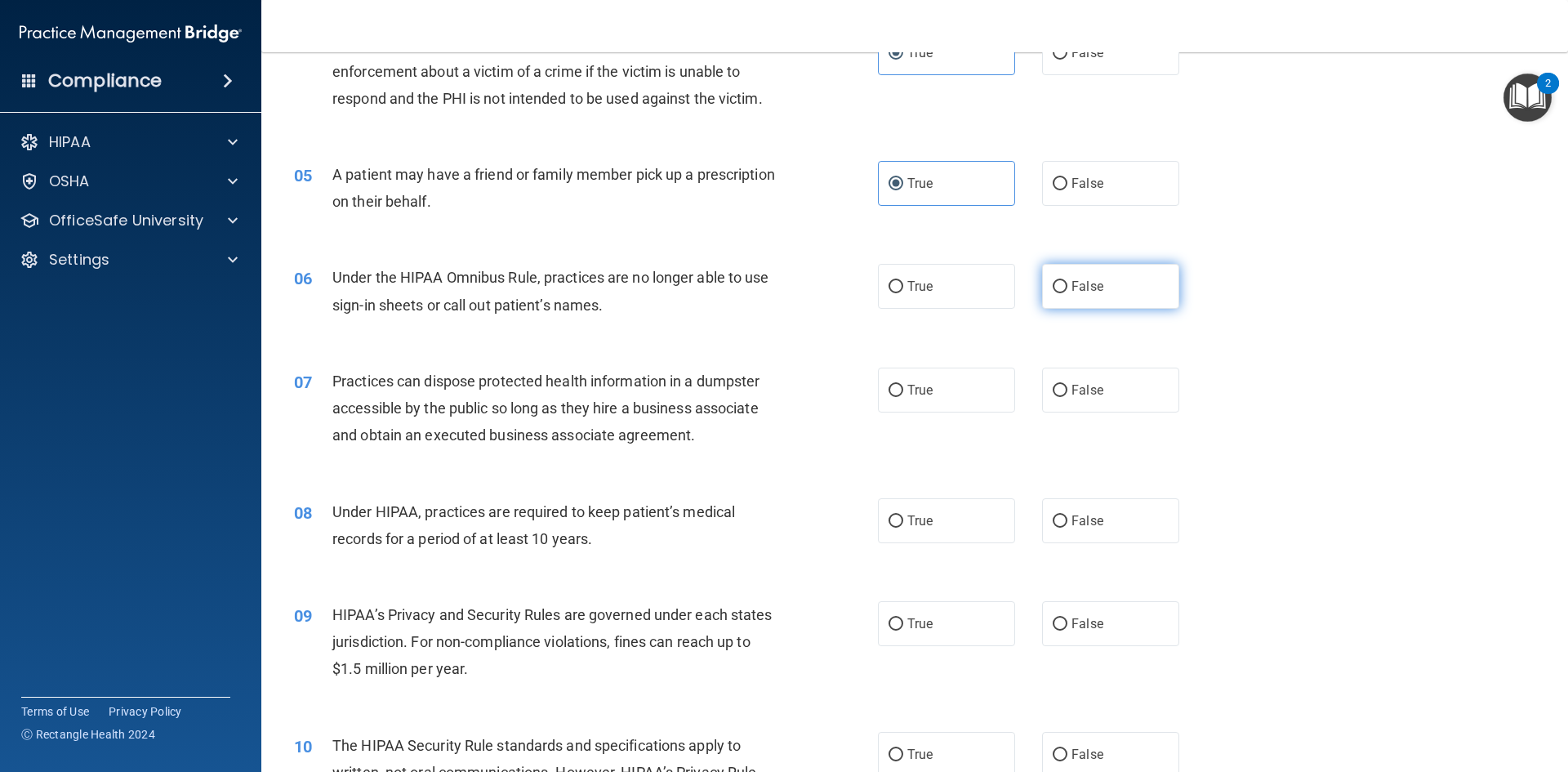
click at [1063, 292] on label "False" at bounding box center [1110, 286] width 137 height 45
click at [1063, 292] on input "False" at bounding box center [1060, 287] width 15 height 13
radio input "true"
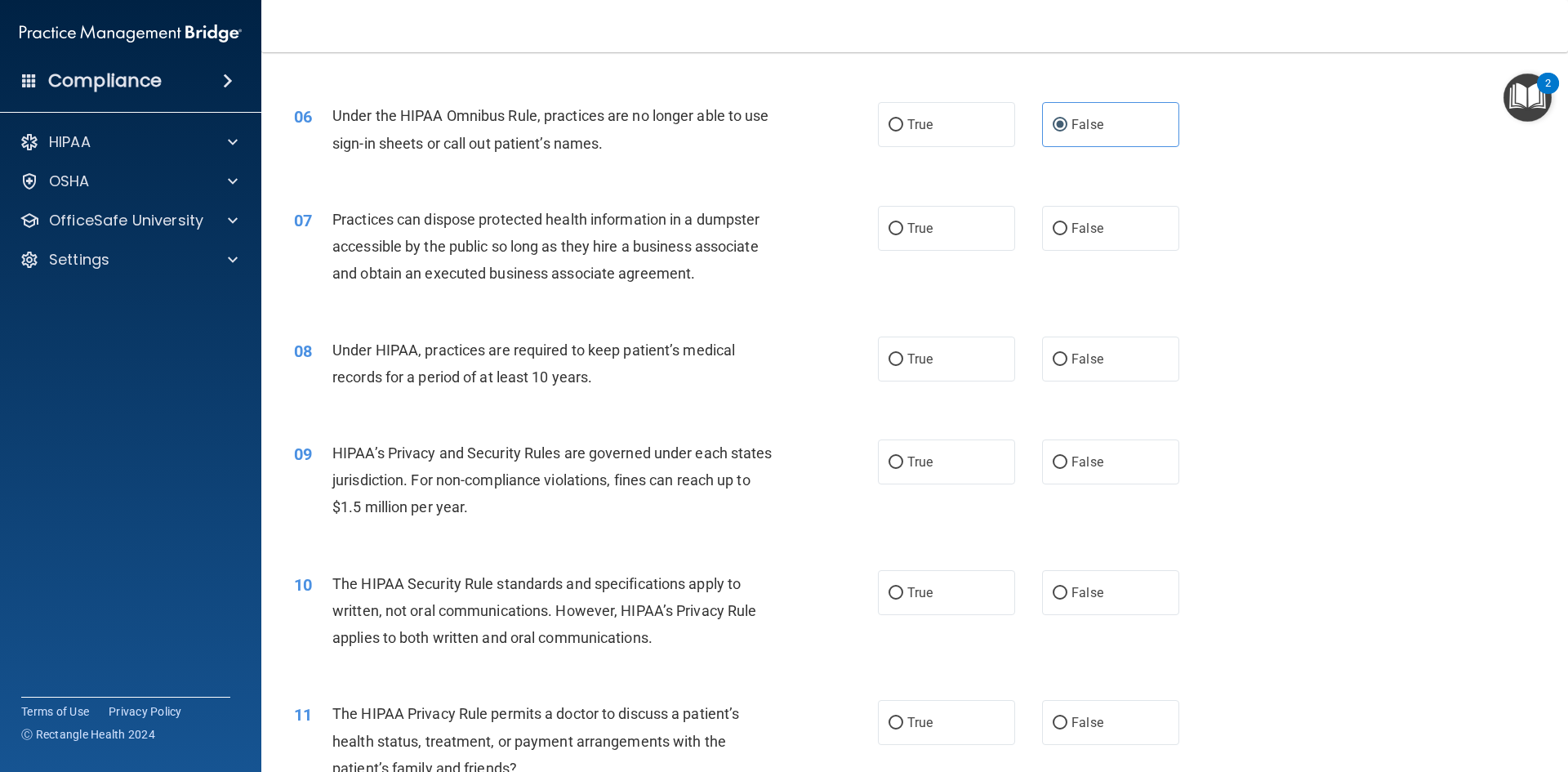
scroll to position [653, 0]
click at [1055, 228] on input "False" at bounding box center [1060, 228] width 15 height 13
radio input "true"
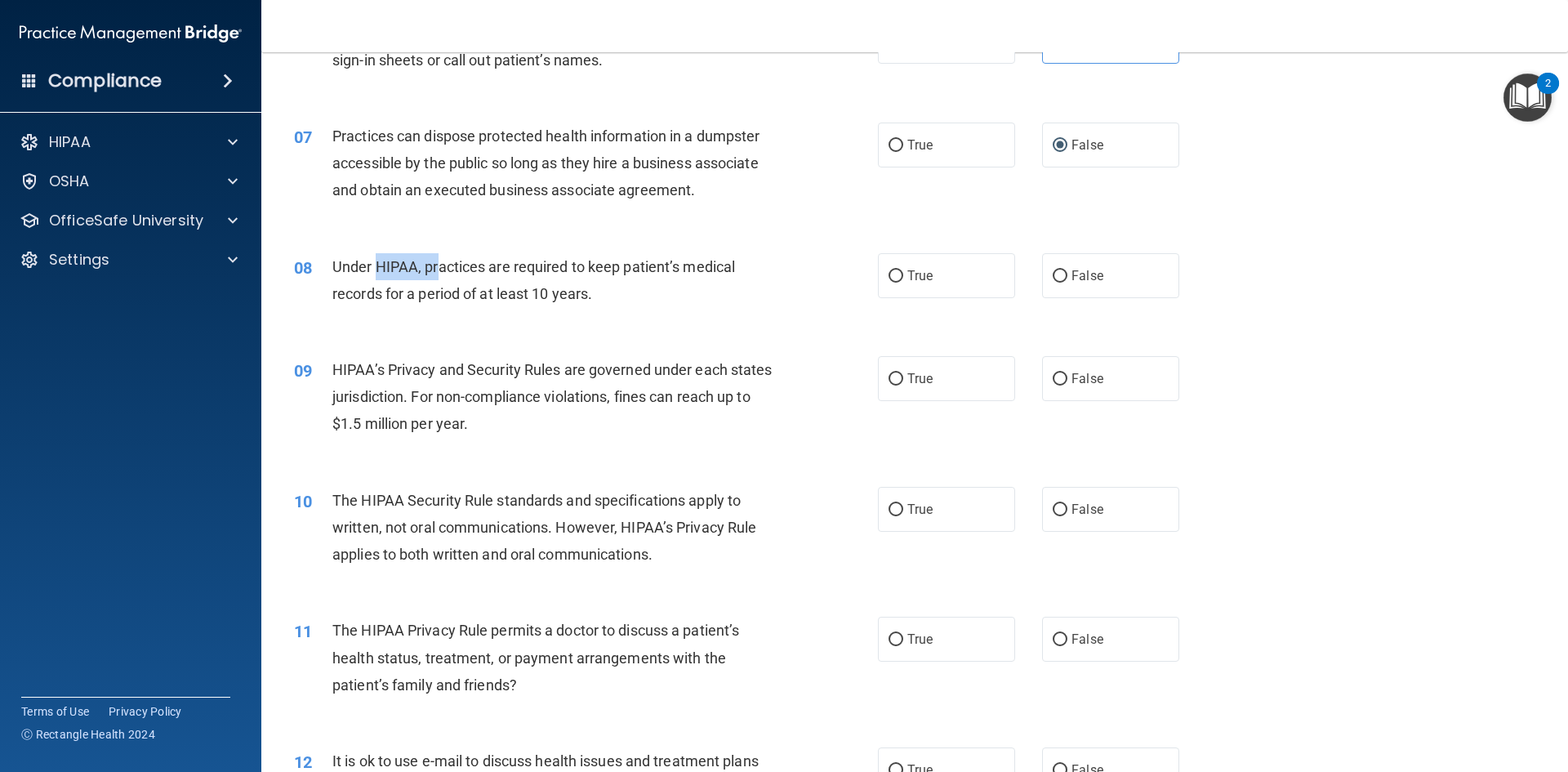
drag, startPoint x: 413, startPoint y: 259, endPoint x: 437, endPoint y: 260, distance: 24.0
click at [437, 260] on span "Under HIPAA, practices are required to keep patient’s medical records for a per…" at bounding box center [534, 279] width 402 height 44
drag, startPoint x: 470, startPoint y: 261, endPoint x: 579, endPoint y: 267, distance: 109.2
click at [567, 265] on span "Under HIPAA, practices are required to keep patient’s medical records for a per…" at bounding box center [534, 279] width 402 height 44
click at [634, 270] on span "Under HIPAA, practices are required to keep patient’s medical records for a per…" at bounding box center [534, 279] width 402 height 44
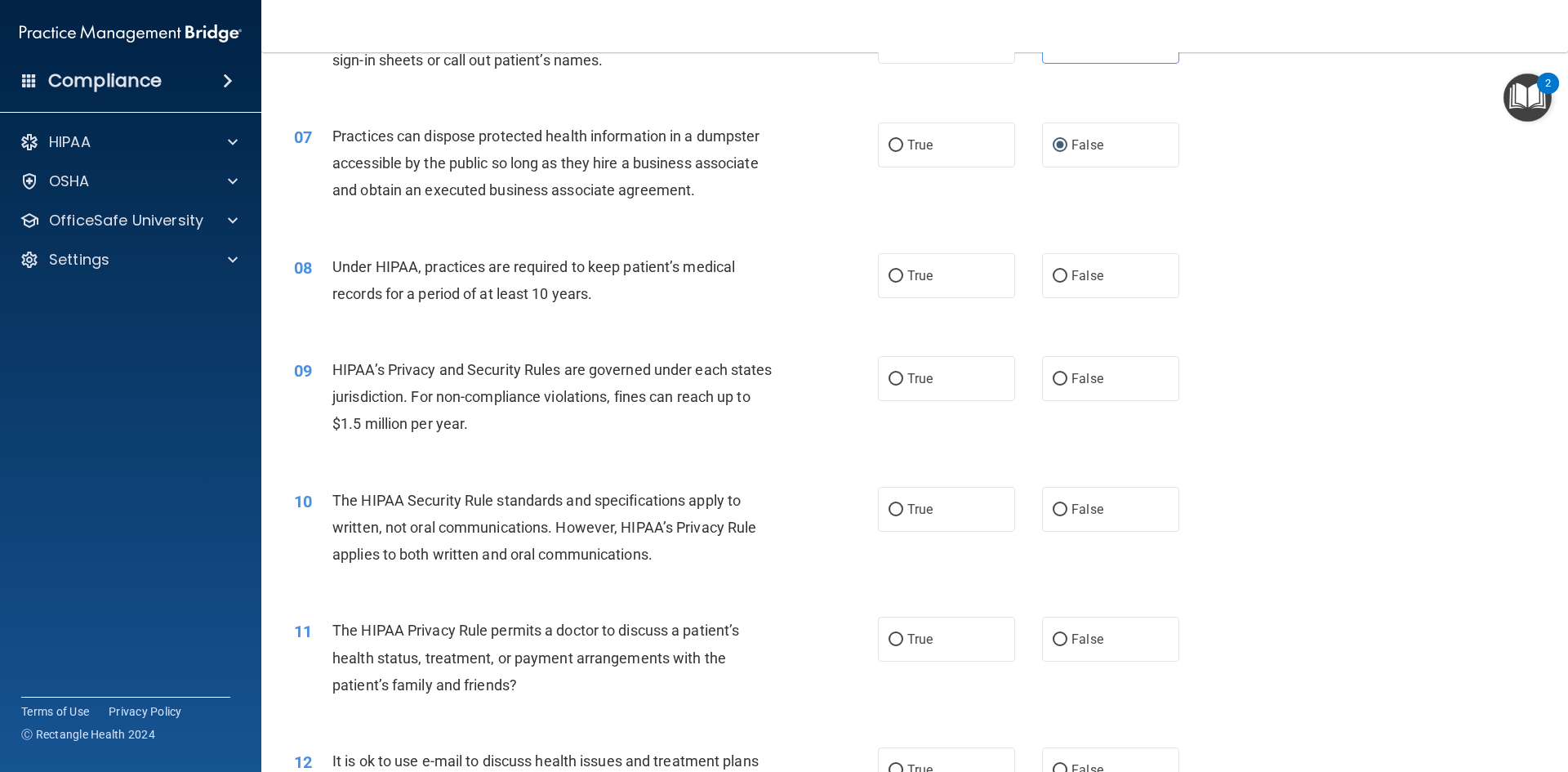
scroll to position [817, 0]
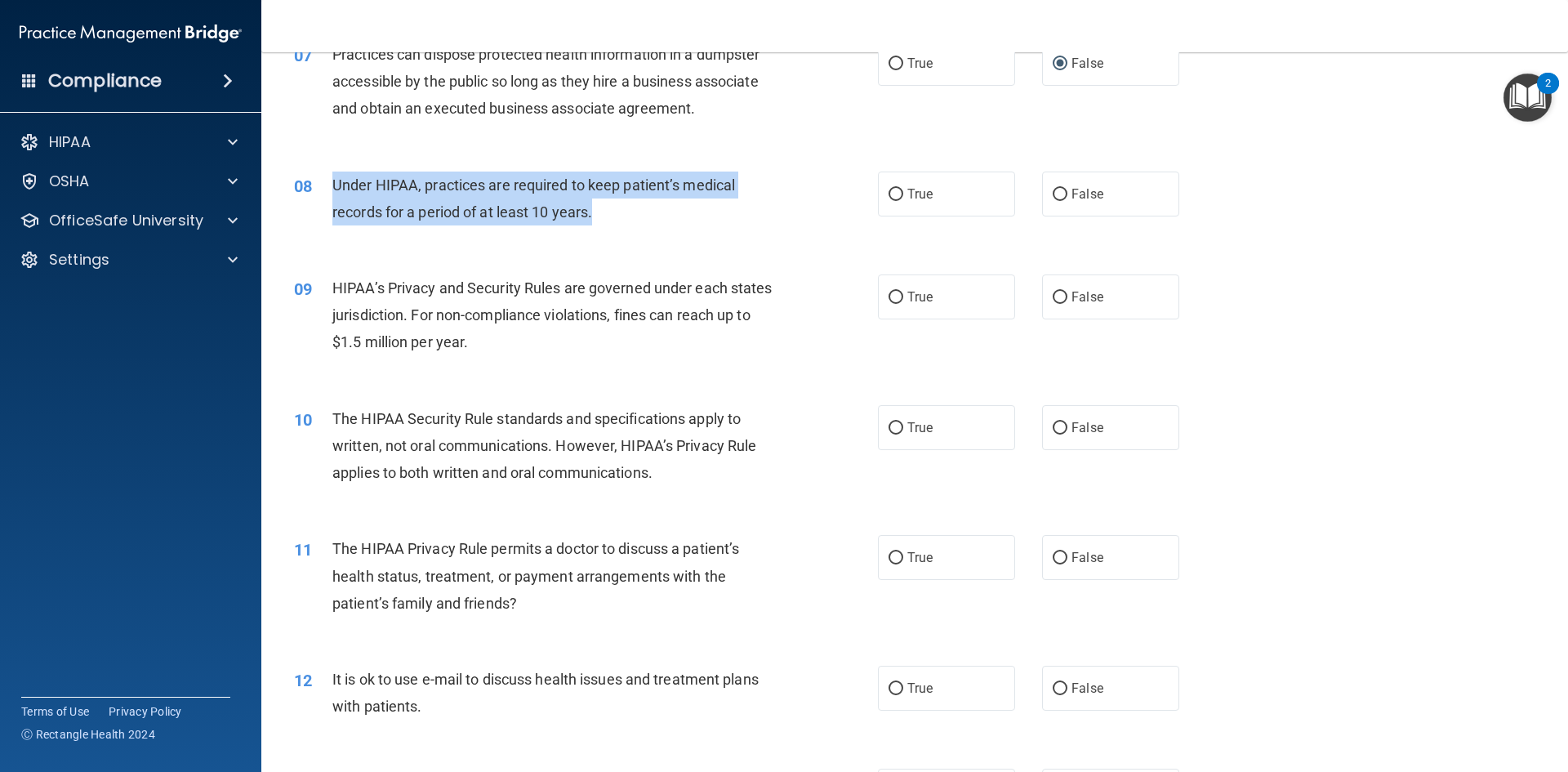
drag, startPoint x: 332, startPoint y: 184, endPoint x: 600, endPoint y: 215, distance: 269.8
click at [600, 215] on div "Under HIPAA, practices are required to keep patient’s medical records for a per…" at bounding box center [561, 197] width 457 height 53
click at [707, 189] on span "Under HIPAA, practices are required to keep patient’s medical records for a per…" at bounding box center [534, 197] width 402 height 44
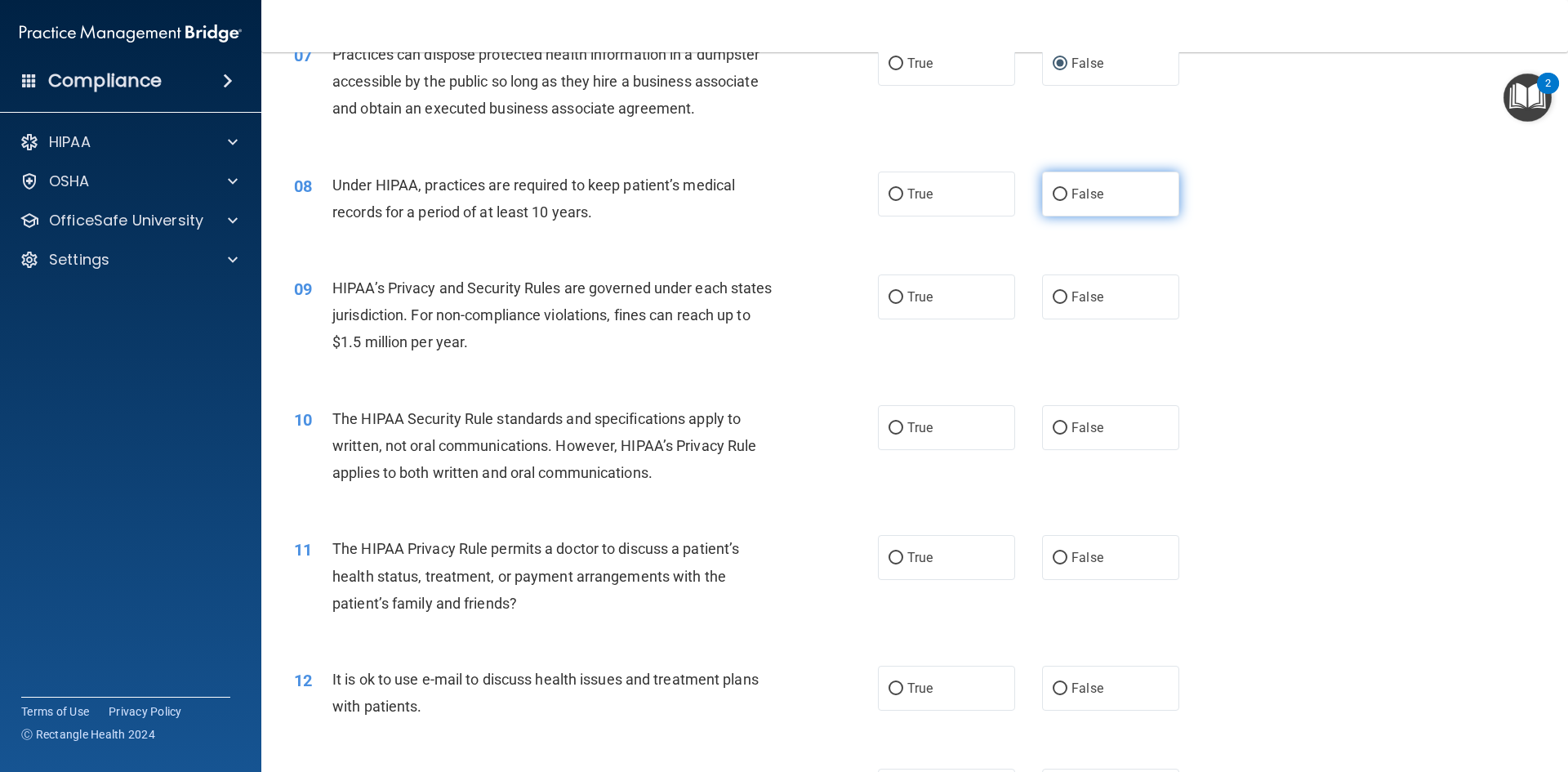
click at [1053, 192] on input "False" at bounding box center [1060, 194] width 15 height 13
radio input "true"
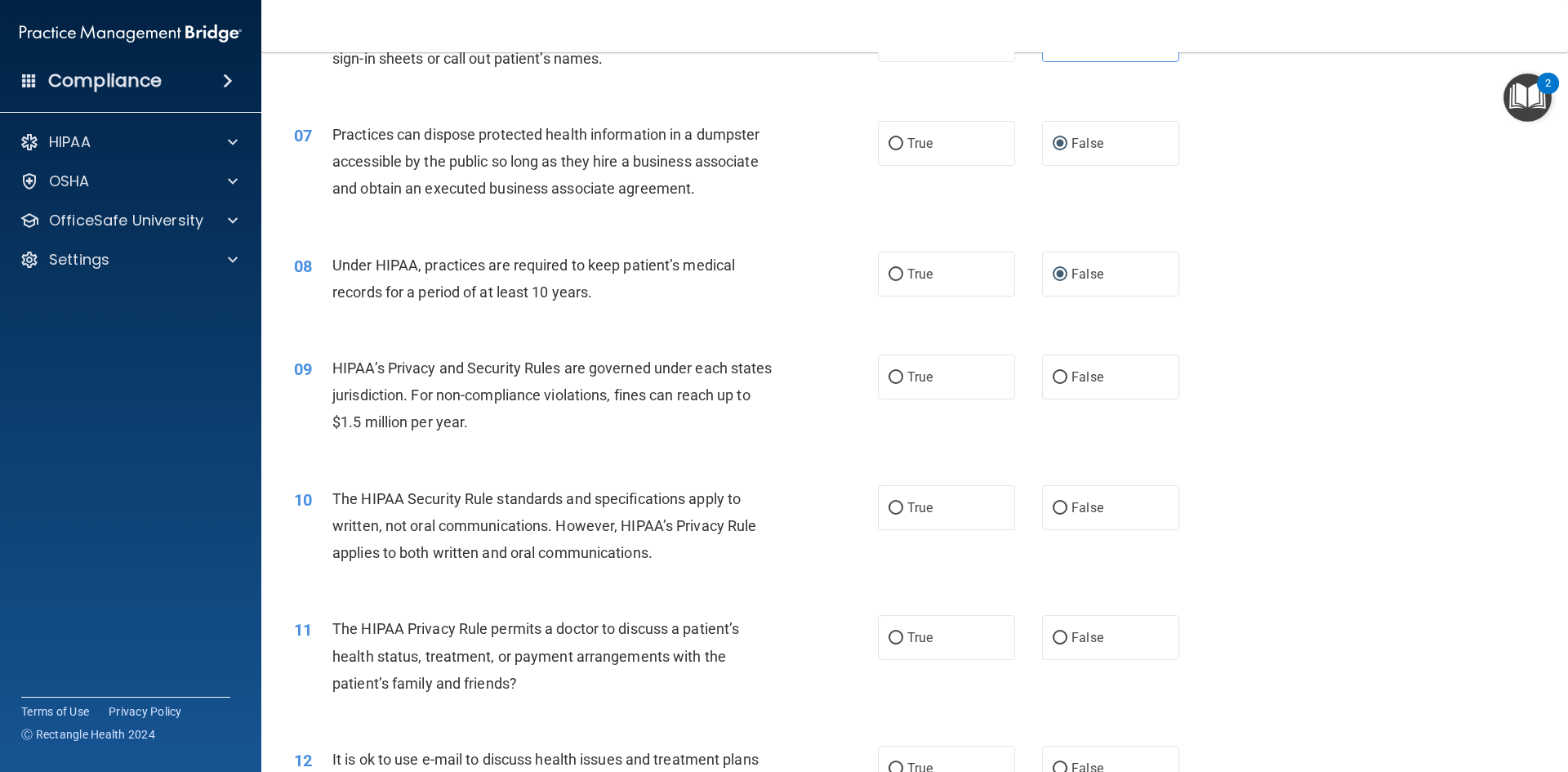
scroll to position [898, 0]
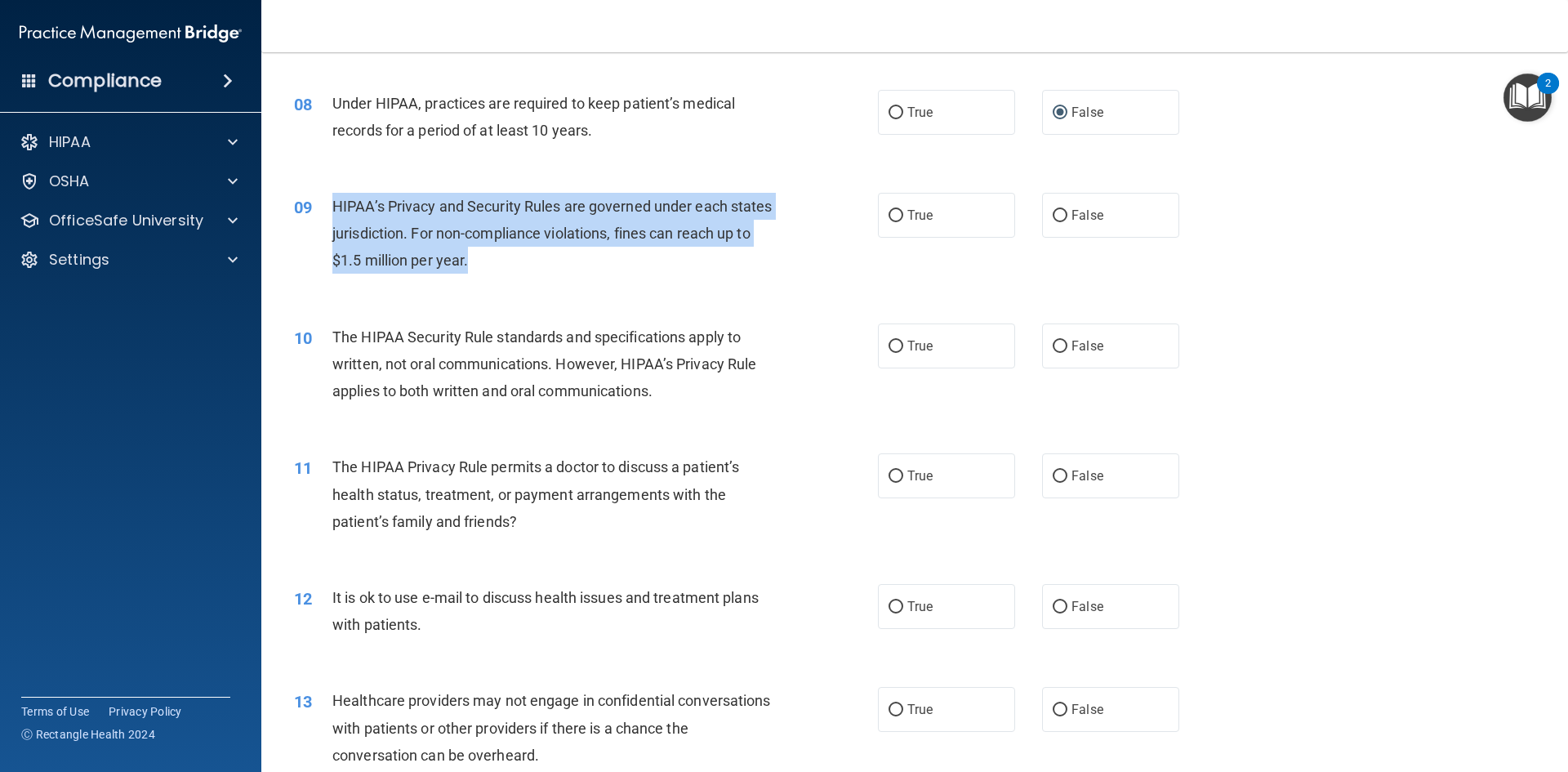
drag, startPoint x: 332, startPoint y: 203, endPoint x: 443, endPoint y: 224, distance: 113.0
click at [514, 263] on div "HIPAA’s Privacy and Security Rules are governed under each states jurisdiction.…" at bounding box center [561, 233] width 457 height 82
click at [889, 212] on input "True" at bounding box center [895, 216] width 15 height 13
radio input "true"
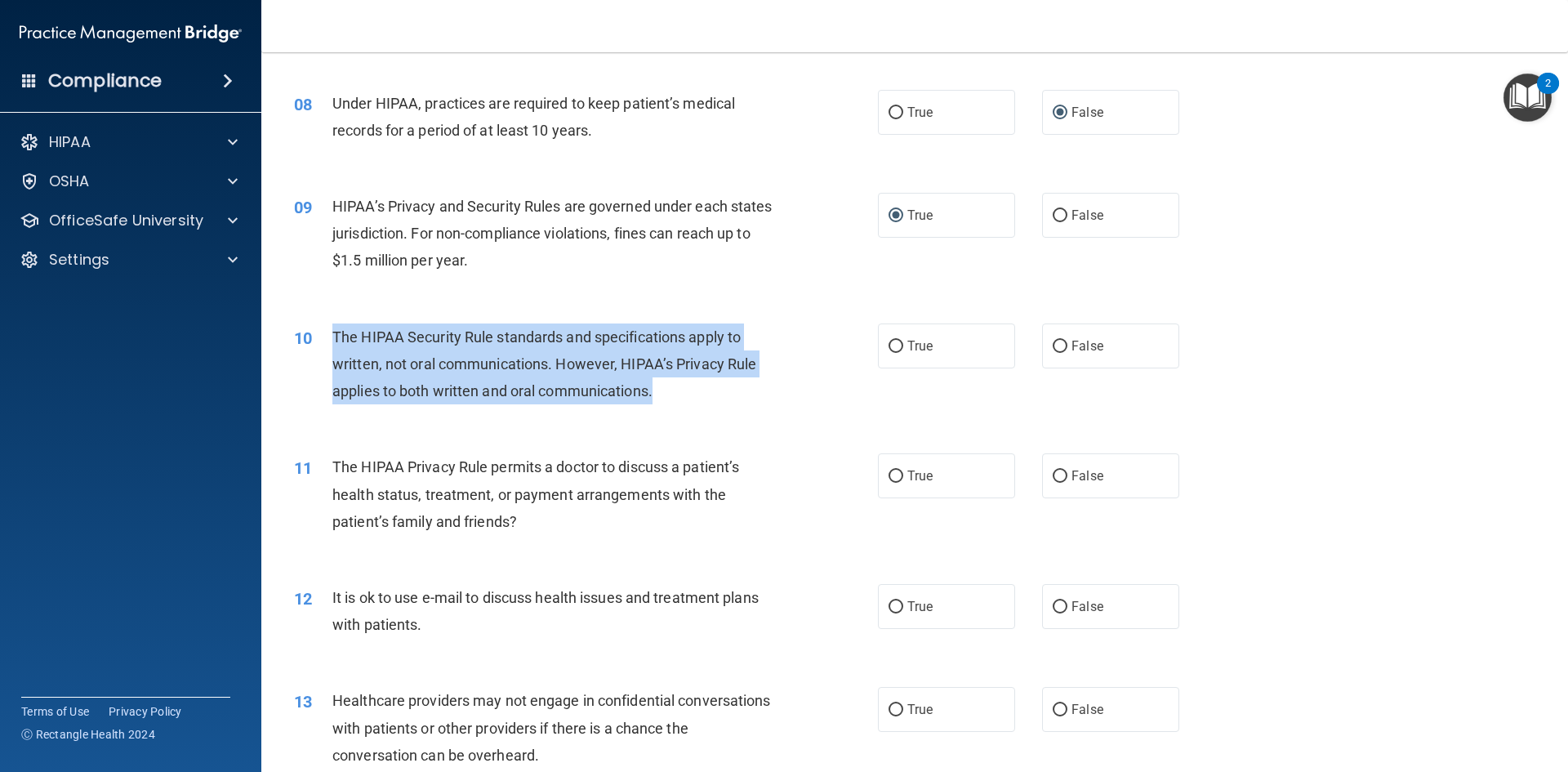
drag, startPoint x: 334, startPoint y: 336, endPoint x: 658, endPoint y: 394, distance: 329.2
click at [658, 394] on div "The HIPAA Security Rule standards and specifications apply to written, not oral…" at bounding box center [561, 365] width 457 height 82
click at [889, 352] on input "True" at bounding box center [895, 346] width 15 height 13
radio input "true"
